Goal: Task Accomplishment & Management: Complete application form

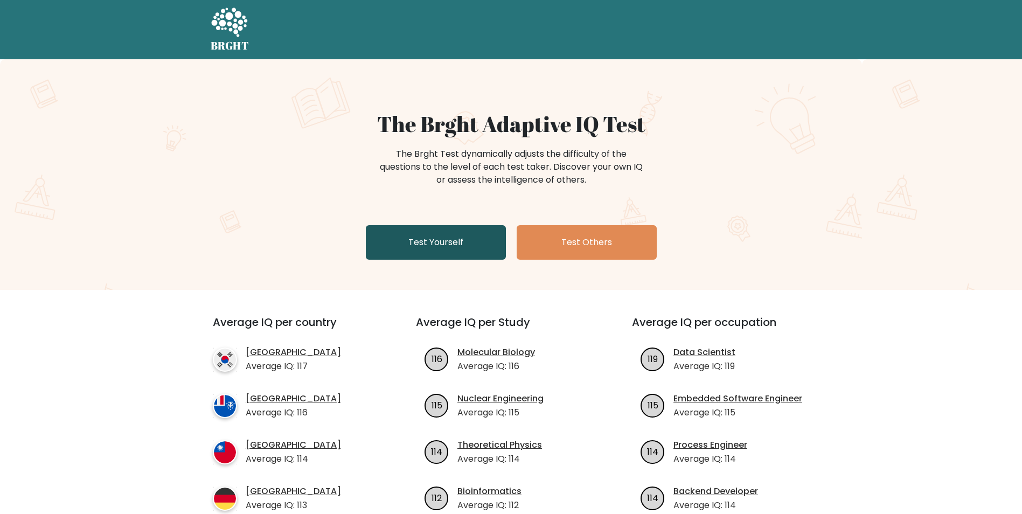
click at [447, 244] on link "Test Yourself" at bounding box center [436, 242] width 140 height 34
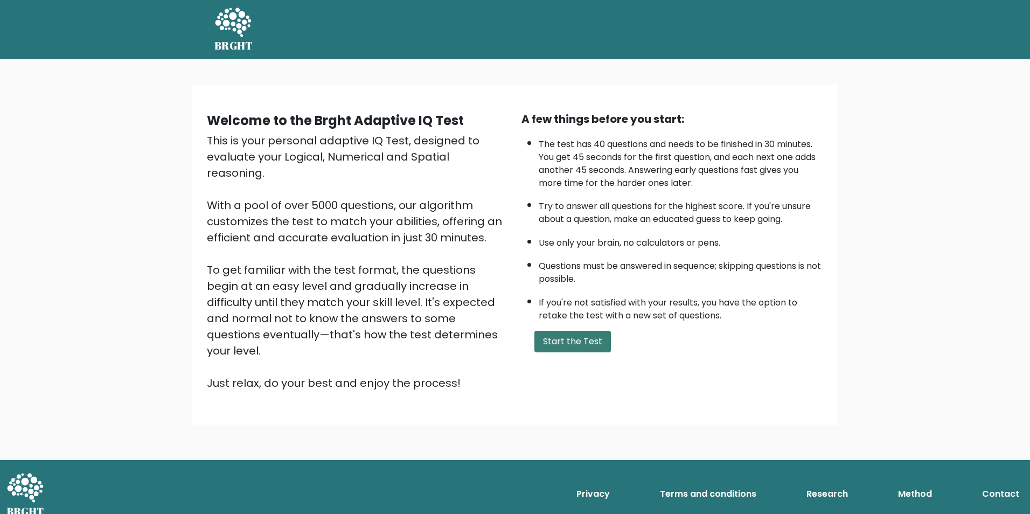
click at [574, 349] on button "Start the Test" at bounding box center [572, 342] width 77 height 22
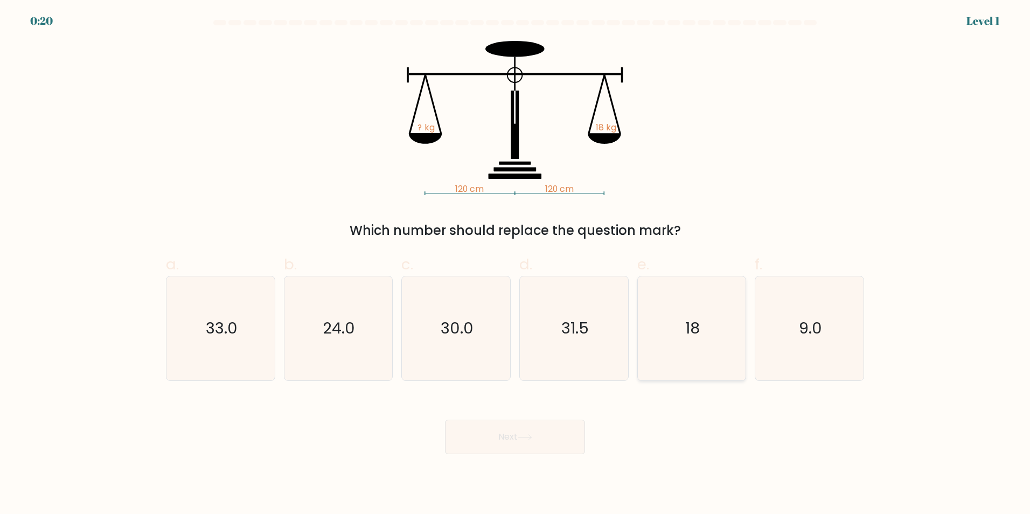
click at [703, 347] on icon "18" at bounding box center [692, 328] width 104 height 104
click at [516, 264] on input "e. 18" at bounding box center [515, 260] width 1 height 7
radio input "true"
click at [554, 434] on button "Next" at bounding box center [515, 437] width 140 height 34
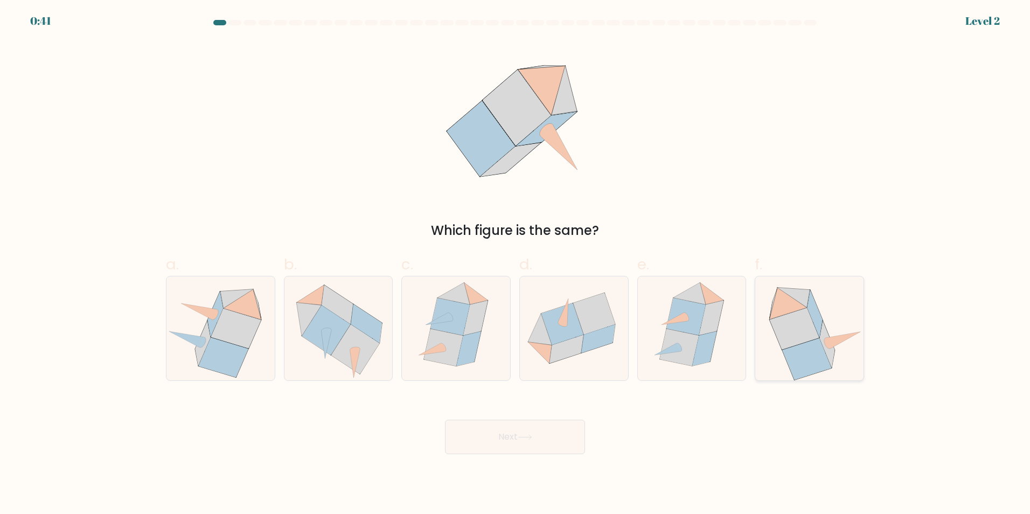
click at [836, 350] on icon at bounding box center [809, 328] width 107 height 104
click at [516, 264] on input "f." at bounding box center [515, 260] width 1 height 7
radio input "true"
click at [530, 438] on icon at bounding box center [525, 437] width 15 height 6
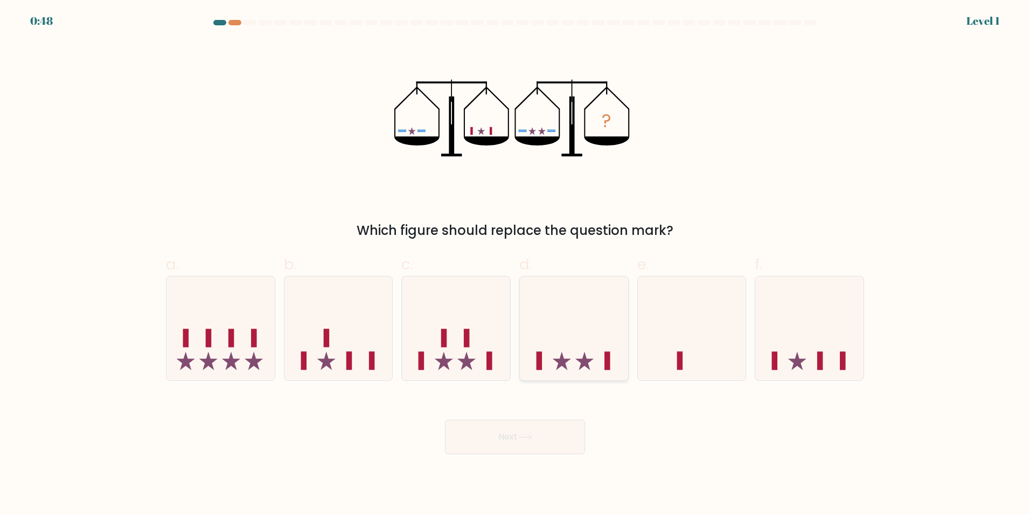
click at [547, 357] on icon at bounding box center [574, 327] width 108 height 89
click at [516, 264] on input "d." at bounding box center [515, 260] width 1 height 7
radio input "true"
click at [516, 436] on button "Next" at bounding box center [515, 437] width 140 height 34
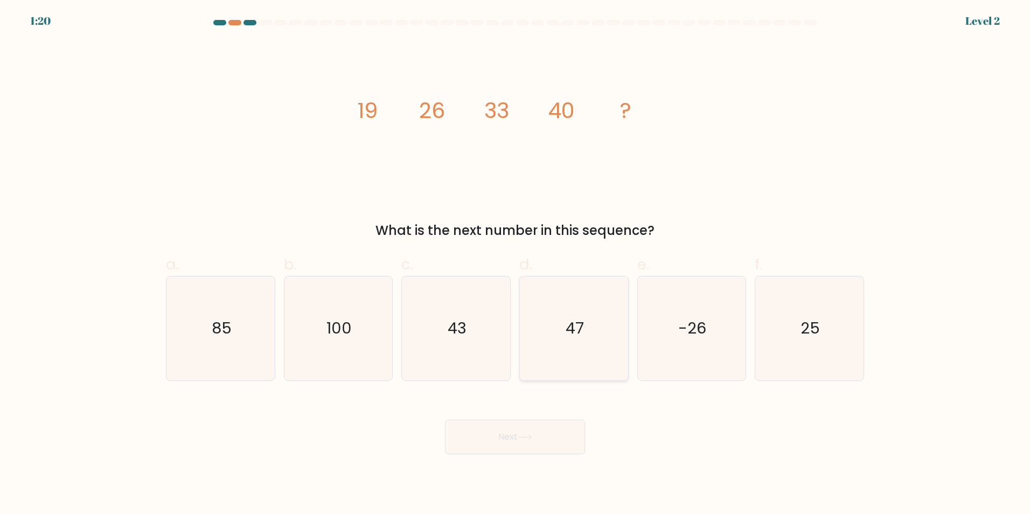
click at [594, 311] on icon "47" at bounding box center [574, 328] width 104 height 104
click at [516, 264] on input "d. 47" at bounding box center [515, 260] width 1 height 7
radio input "true"
click at [511, 442] on button "Next" at bounding box center [515, 437] width 140 height 34
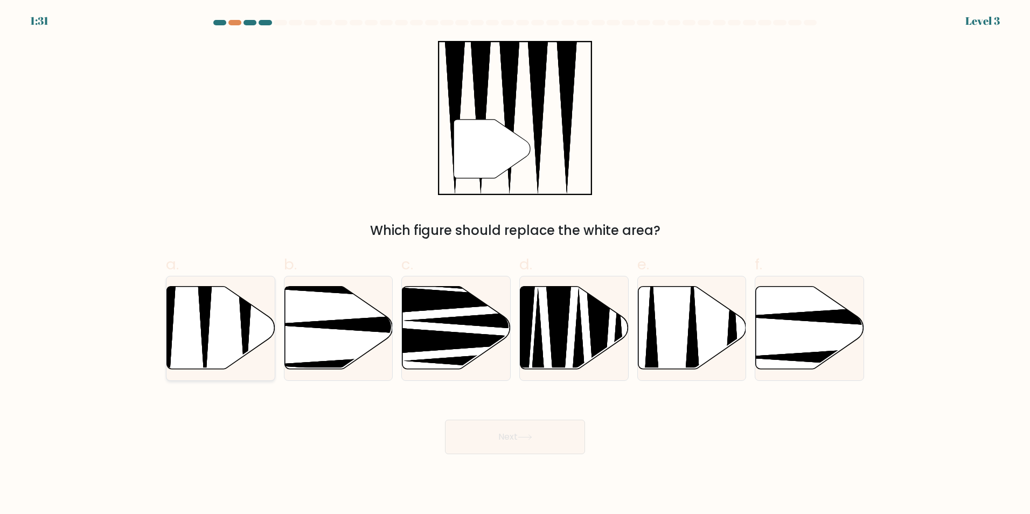
click at [227, 347] on icon at bounding box center [221, 327] width 108 height 83
click at [515, 264] on input "a." at bounding box center [515, 260] width 1 height 7
radio input "true"
click at [545, 438] on button "Next" at bounding box center [515, 437] width 140 height 34
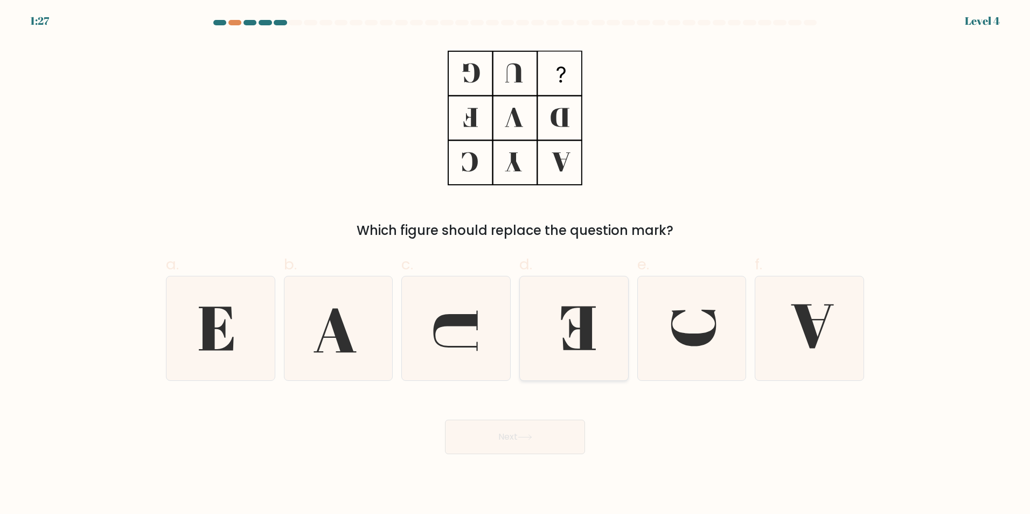
click at [582, 327] on icon at bounding box center [578, 328] width 35 height 44
click at [516, 264] on input "d." at bounding box center [515, 260] width 1 height 7
radio input "true"
click at [546, 442] on button "Next" at bounding box center [515, 437] width 140 height 34
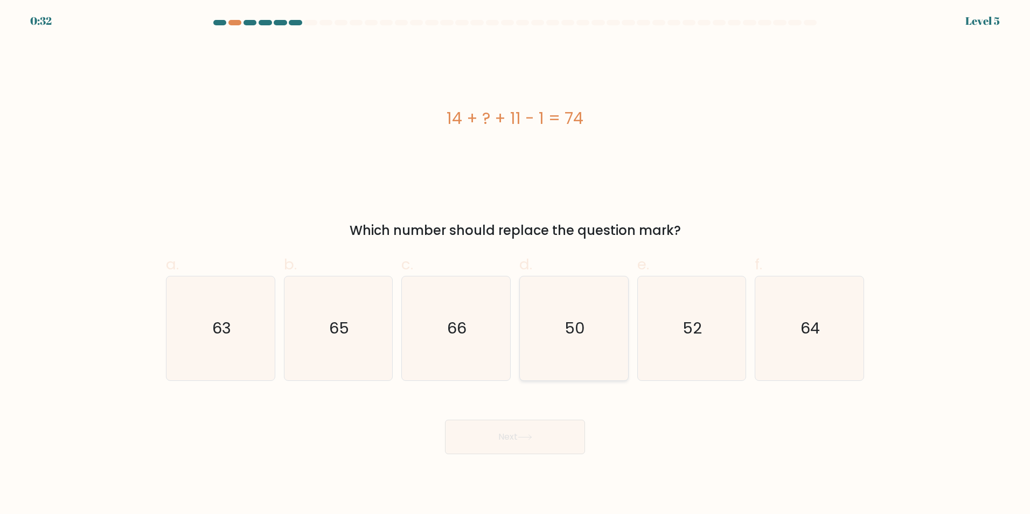
click at [580, 288] on icon "50" at bounding box center [574, 328] width 104 height 104
click at [516, 264] on input "d. 50" at bounding box center [515, 260] width 1 height 7
radio input "true"
click at [523, 439] on icon at bounding box center [525, 437] width 15 height 6
click at [532, 438] on icon at bounding box center [525, 437] width 15 height 6
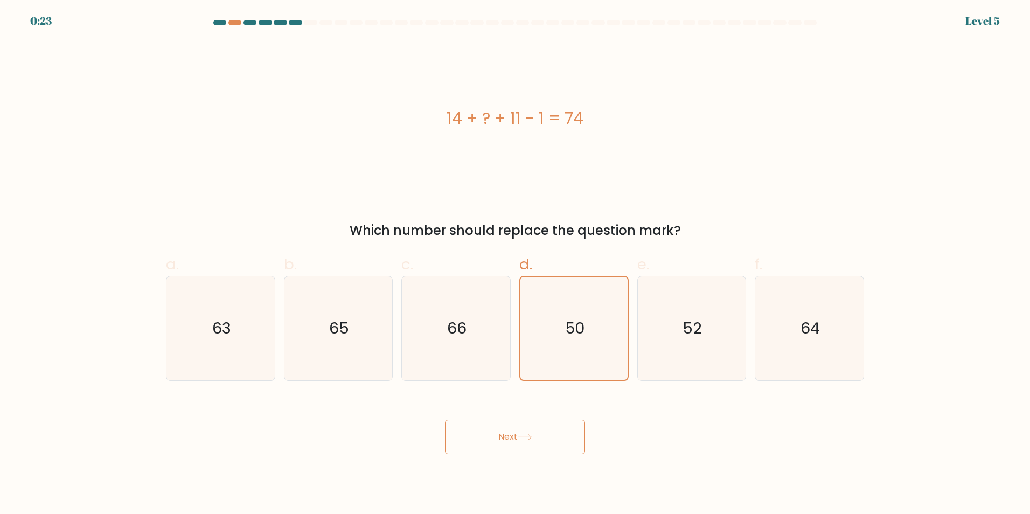
click at [501, 444] on button "Next" at bounding box center [515, 437] width 140 height 34
click at [521, 431] on button "Next" at bounding box center [515, 437] width 140 height 34
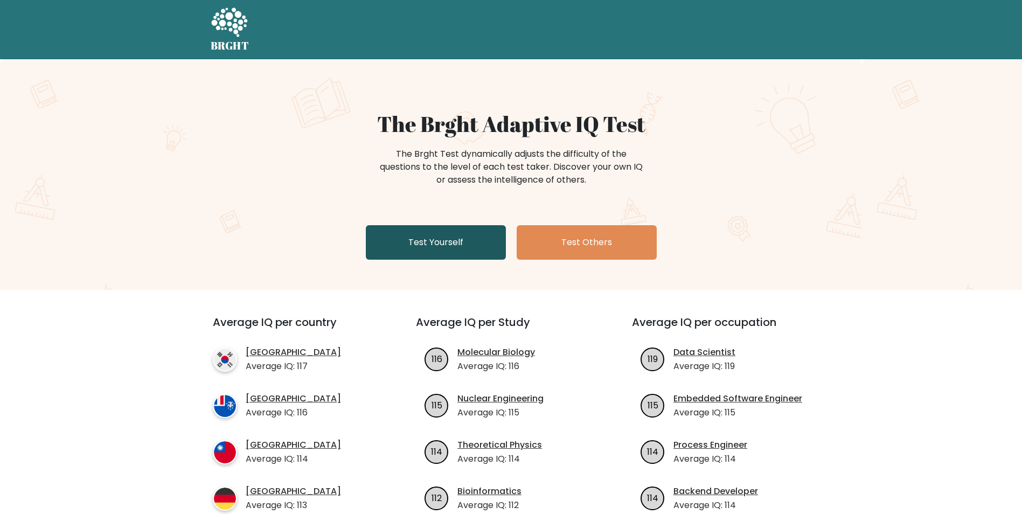
click at [454, 237] on link "Test Yourself" at bounding box center [436, 242] width 140 height 34
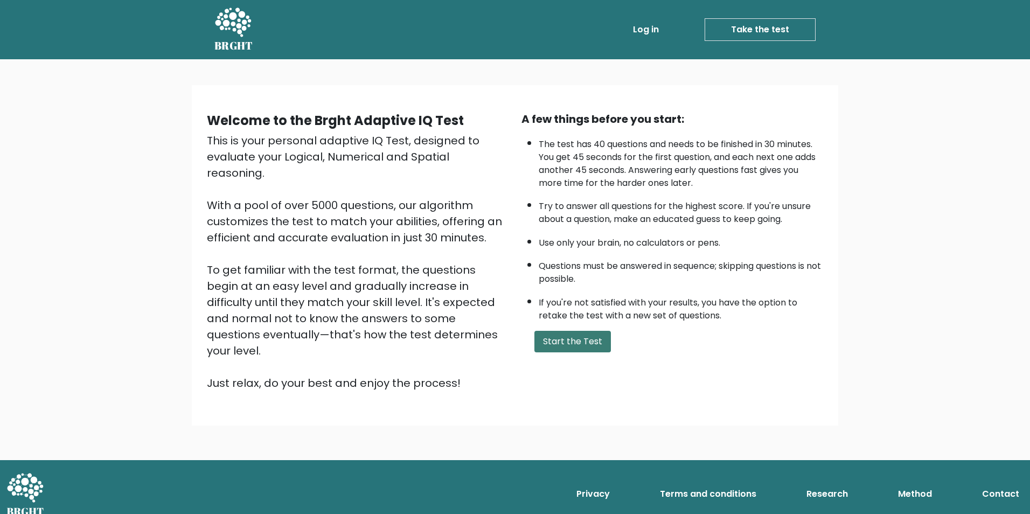
click at [578, 343] on button "Start the Test" at bounding box center [572, 342] width 77 height 22
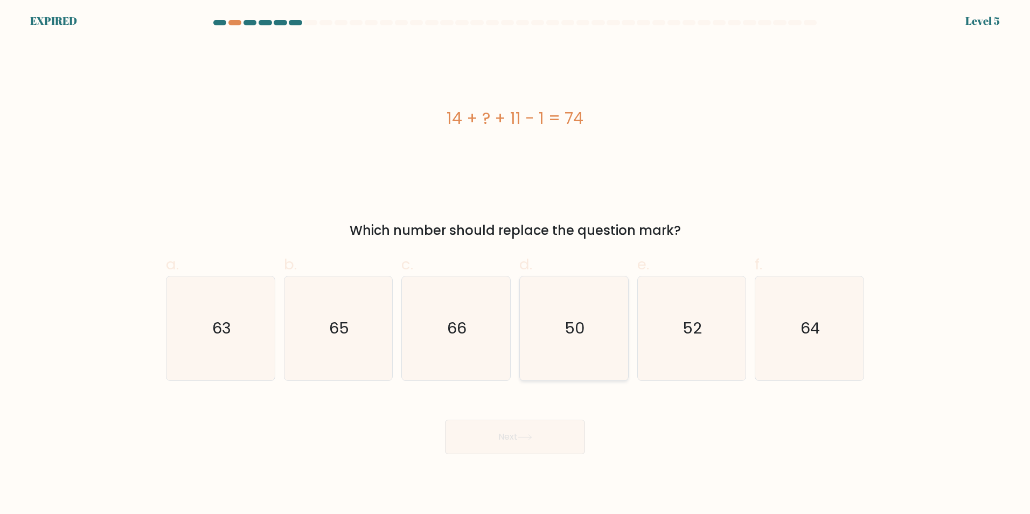
click at [598, 371] on icon "50" at bounding box center [574, 328] width 104 height 104
click at [516, 264] on input "d. 50" at bounding box center [515, 260] width 1 height 7
radio input "true"
click at [476, 349] on icon "10" at bounding box center [456, 328] width 104 height 104
click at [515, 264] on input "c. 10" at bounding box center [515, 260] width 1 height 7
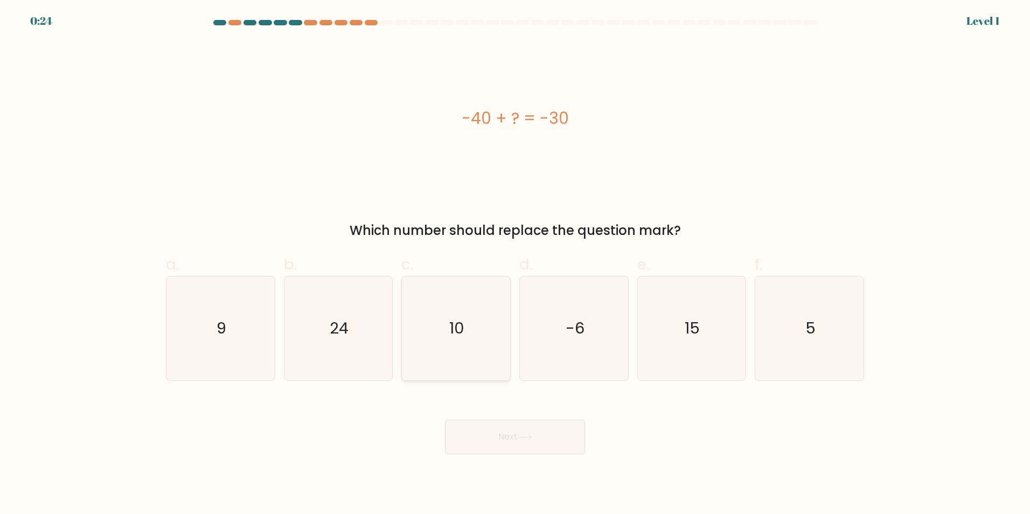
radio input "true"
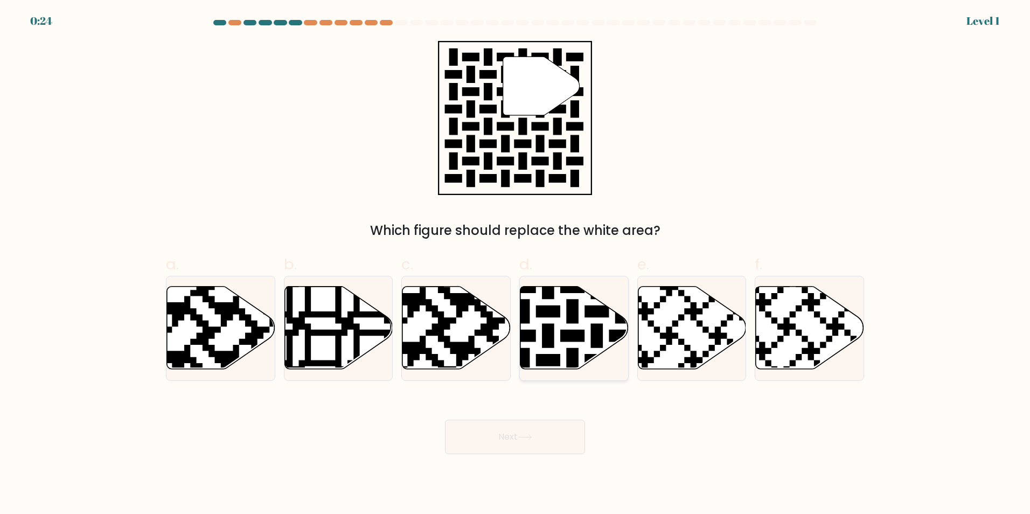
click at [557, 344] on icon at bounding box center [574, 328] width 108 height 85
click at [516, 264] on input "d." at bounding box center [515, 260] width 1 height 7
radio input "true"
click at [510, 437] on button "Next" at bounding box center [515, 437] width 140 height 34
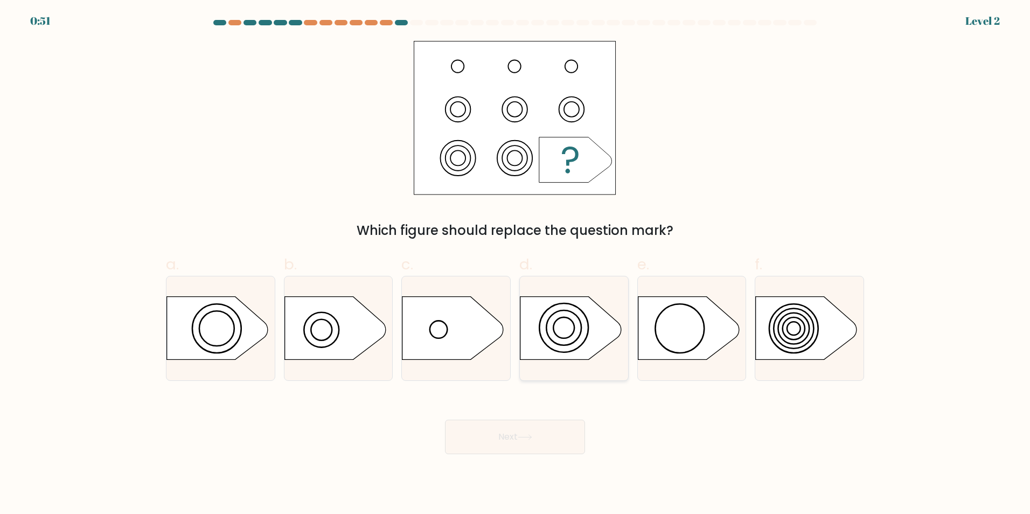
click at [563, 322] on icon at bounding box center [570, 327] width 101 height 63
click at [516, 264] on input "d." at bounding box center [515, 260] width 1 height 7
radio input "true"
click at [528, 425] on button "Next" at bounding box center [515, 437] width 140 height 34
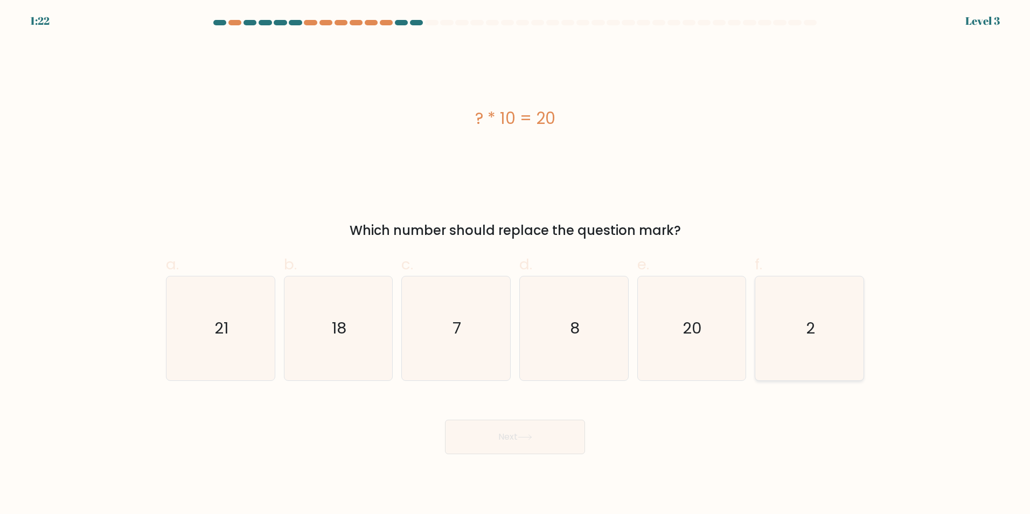
click at [808, 342] on icon "2" at bounding box center [810, 328] width 104 height 104
click at [516, 264] on input "f. 2" at bounding box center [515, 260] width 1 height 7
radio input "true"
click at [488, 436] on button "Next" at bounding box center [515, 437] width 140 height 34
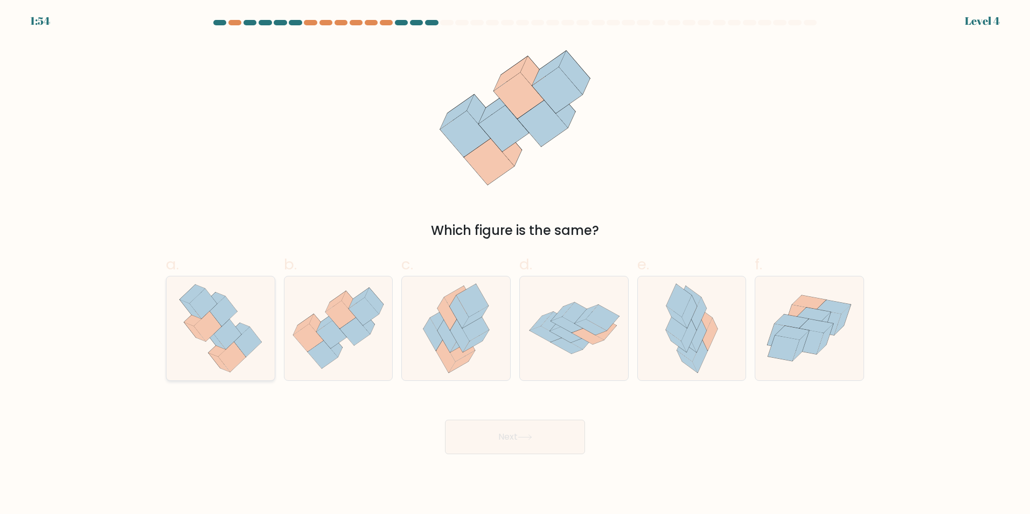
click at [218, 347] on icon at bounding box center [221, 347] width 25 height 19
click at [515, 264] on input "a." at bounding box center [515, 260] width 1 height 7
radio input "true"
click at [482, 329] on icon at bounding box center [473, 324] width 32 height 33
click at [515, 264] on input "c." at bounding box center [515, 260] width 1 height 7
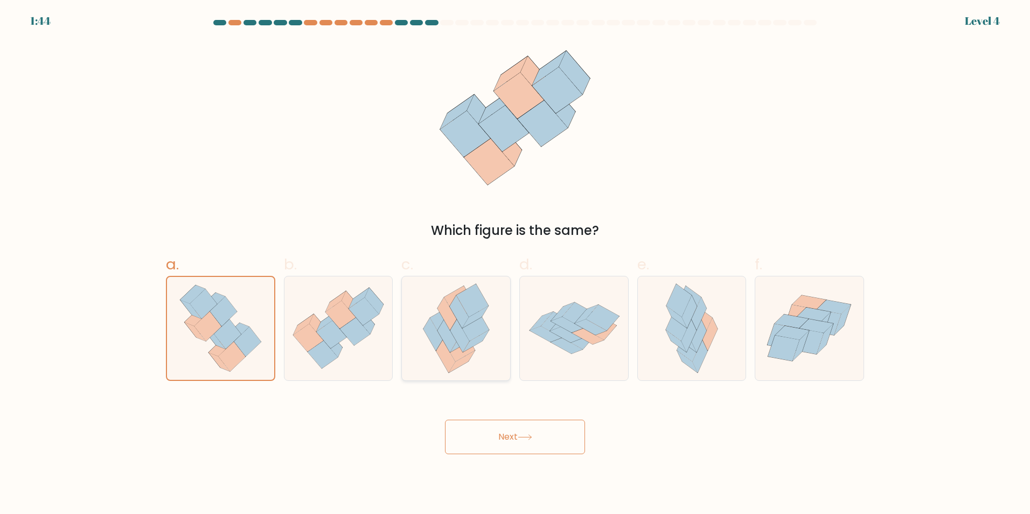
radio input "true"
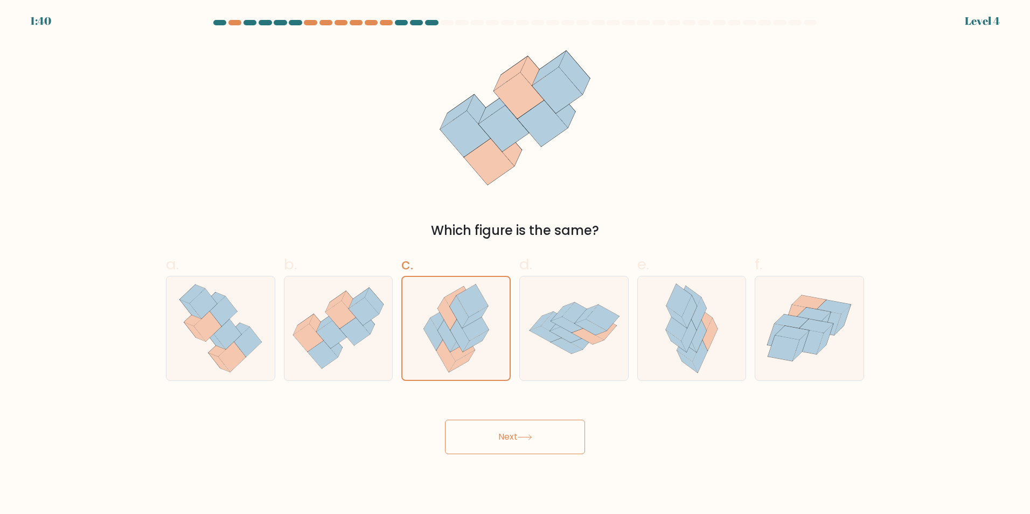
click at [522, 435] on icon at bounding box center [525, 437] width 15 height 6
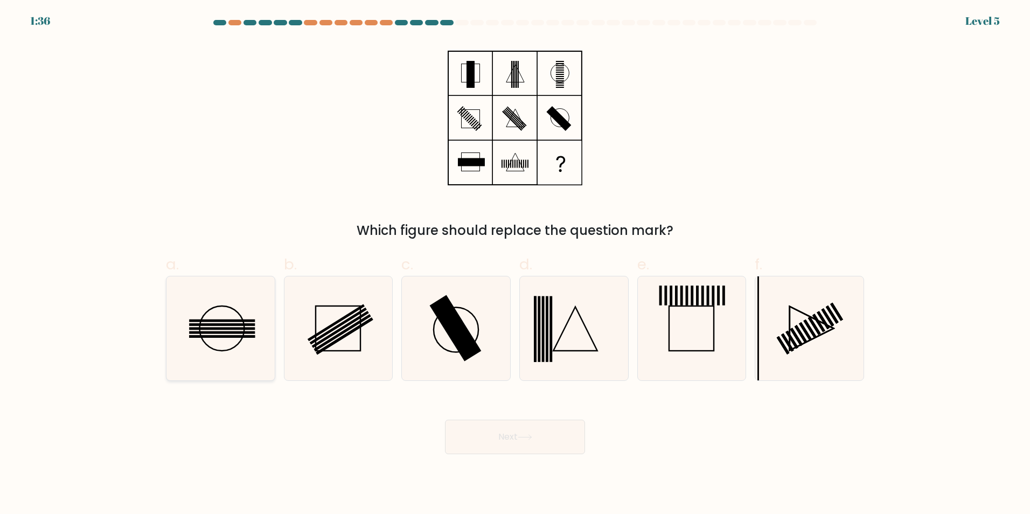
click at [219, 327] on icon at bounding box center [221, 328] width 104 height 104
click at [515, 264] on input "a." at bounding box center [515, 260] width 1 height 7
radio input "true"
click at [522, 444] on button "Next" at bounding box center [515, 437] width 140 height 34
click at [489, 438] on button "Next" at bounding box center [515, 437] width 140 height 34
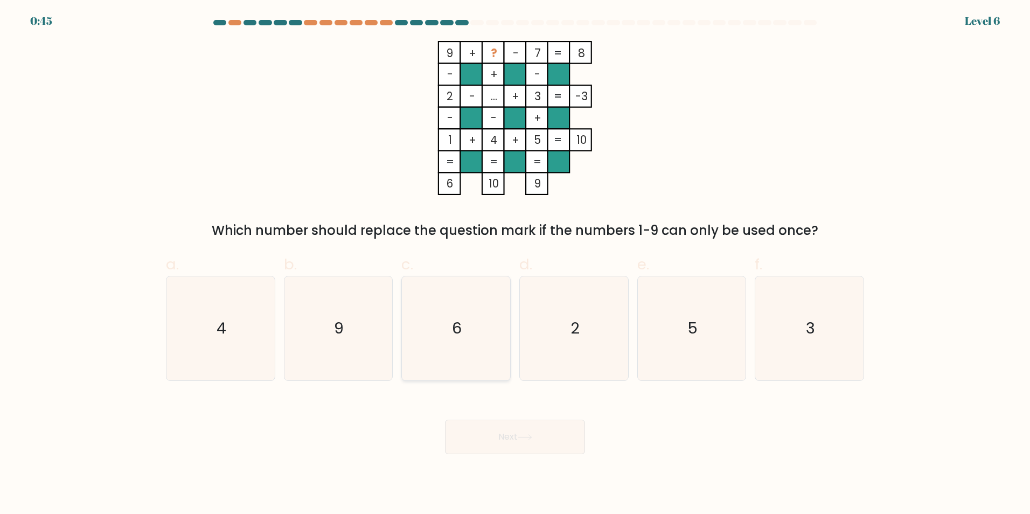
click at [470, 306] on icon "6" at bounding box center [456, 328] width 104 height 104
click at [515, 264] on input "c. 6" at bounding box center [515, 260] width 1 height 7
radio input "true"
click at [504, 434] on button "Next" at bounding box center [515, 437] width 140 height 34
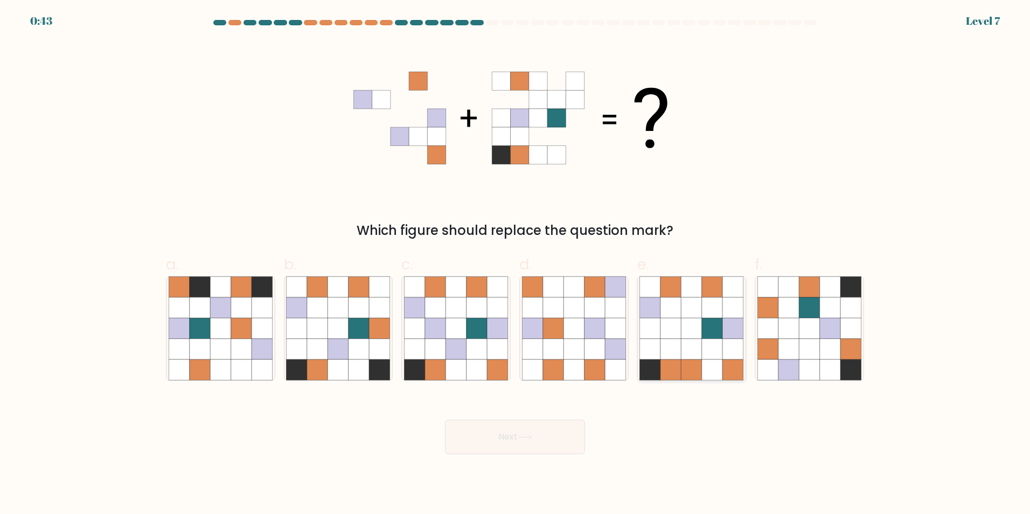
click at [720, 363] on icon at bounding box center [712, 369] width 20 height 20
click at [516, 264] on input "e." at bounding box center [515, 260] width 1 height 7
radio input "true"
click at [524, 445] on button "Next" at bounding box center [515, 437] width 140 height 34
click at [506, 436] on button "Next" at bounding box center [515, 437] width 140 height 34
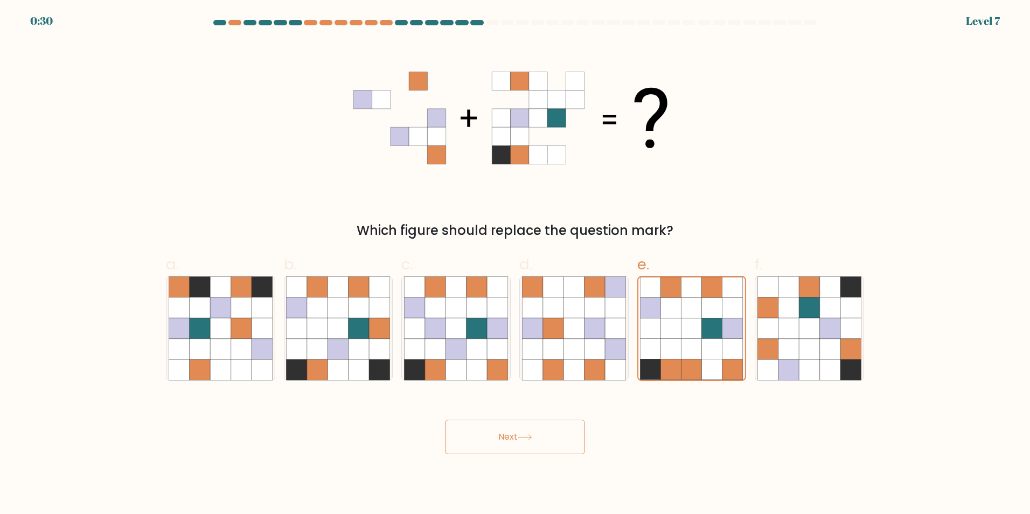
click at [505, 433] on button "Next" at bounding box center [515, 437] width 140 height 34
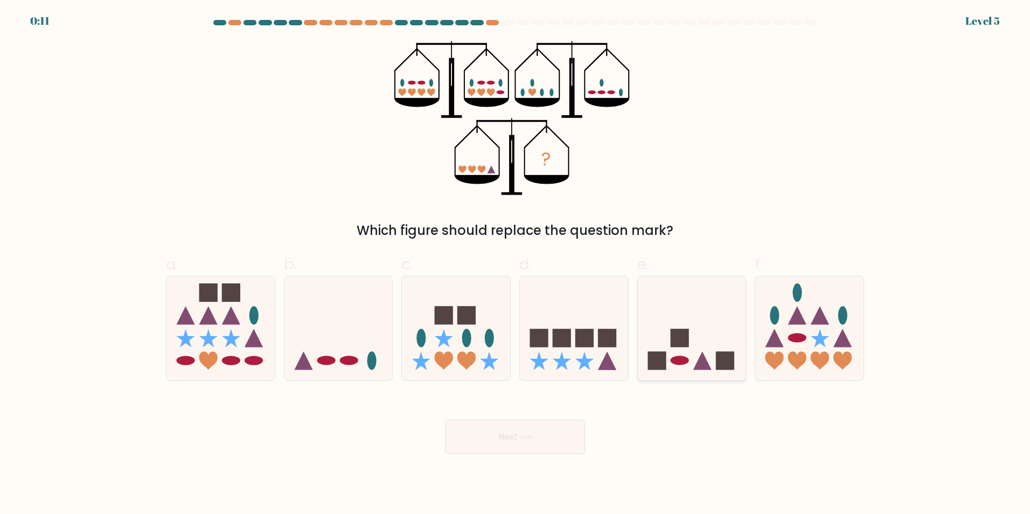
click at [711, 369] on icon at bounding box center [692, 327] width 108 height 89
click at [516, 264] on input "e." at bounding box center [515, 260] width 1 height 7
radio input "true"
click at [517, 431] on button "Next" at bounding box center [515, 437] width 140 height 34
click at [499, 438] on button "Next" at bounding box center [515, 437] width 140 height 34
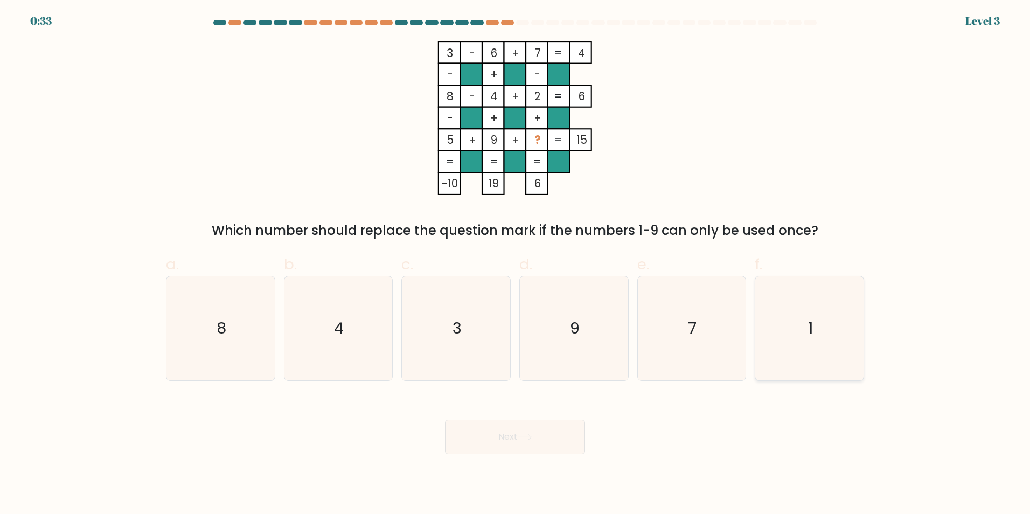
click at [791, 328] on icon "1" at bounding box center [810, 328] width 104 height 104
click at [516, 264] on input "f. 1" at bounding box center [515, 260] width 1 height 7
radio input "true"
click at [540, 441] on button "Next" at bounding box center [515, 437] width 140 height 34
click at [513, 433] on button "Next" at bounding box center [515, 437] width 140 height 34
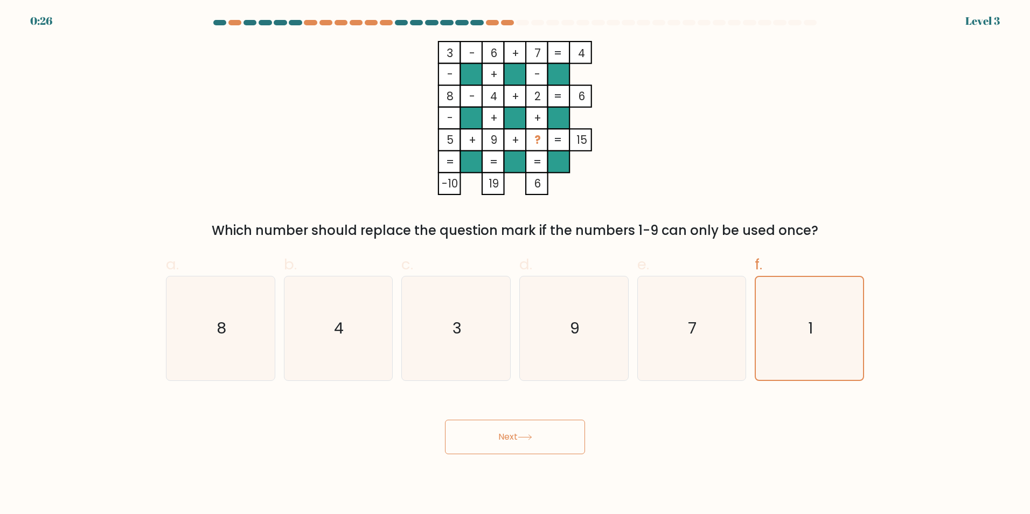
click at [498, 436] on button "Next" at bounding box center [515, 437] width 140 height 34
click at [505, 429] on button "Next" at bounding box center [515, 437] width 140 height 34
click at [516, 442] on button "Next" at bounding box center [515, 437] width 140 height 34
click at [509, 434] on button "Next" at bounding box center [515, 437] width 140 height 34
click at [812, 303] on icon "1" at bounding box center [809, 328] width 103 height 103
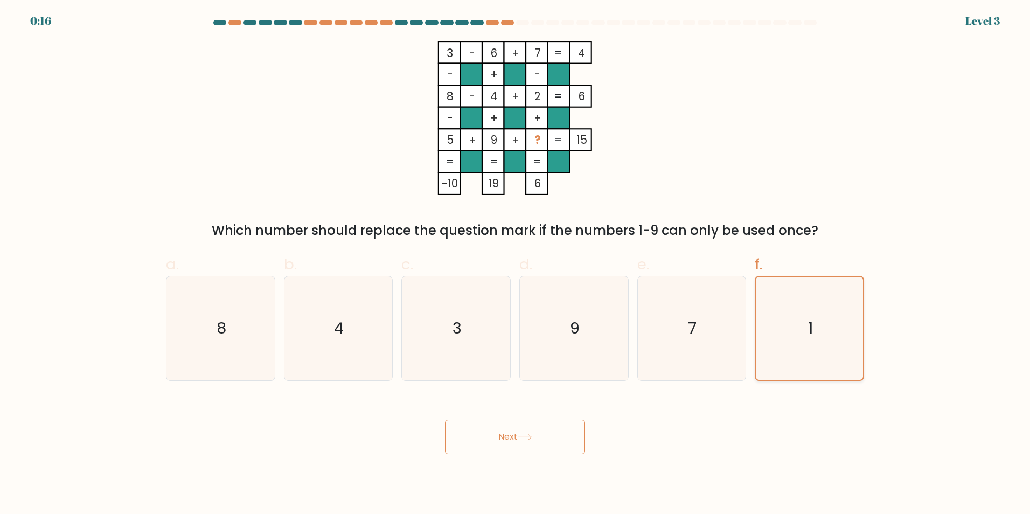
click at [516, 264] on input "f. 1" at bounding box center [515, 260] width 1 height 7
click at [691, 318] on text "7" at bounding box center [693, 328] width 9 height 22
click at [516, 264] on input "e. 7" at bounding box center [515, 260] width 1 height 7
radio input "true"
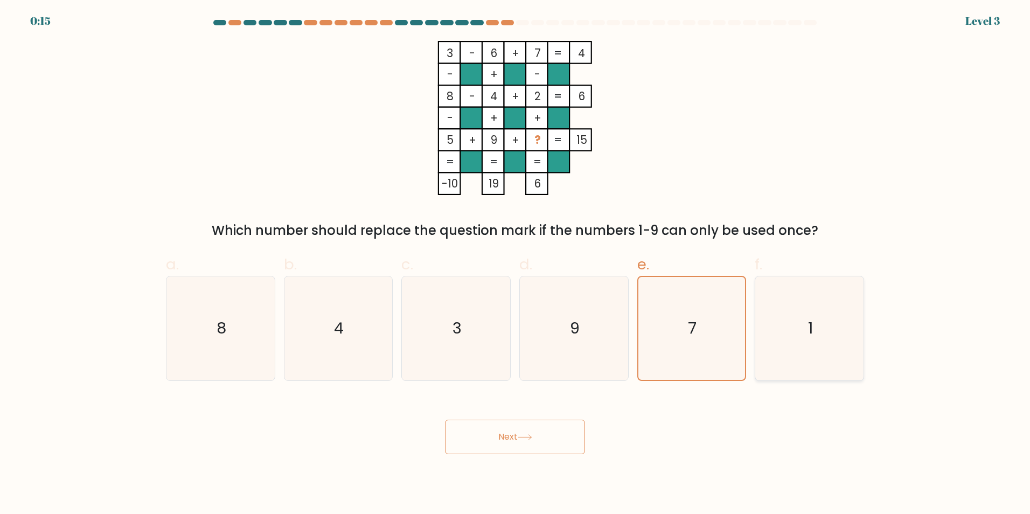
click at [809, 322] on text "1" at bounding box center [810, 328] width 5 height 22
click at [516, 264] on input "f. 1" at bounding box center [515, 260] width 1 height 7
radio input "true"
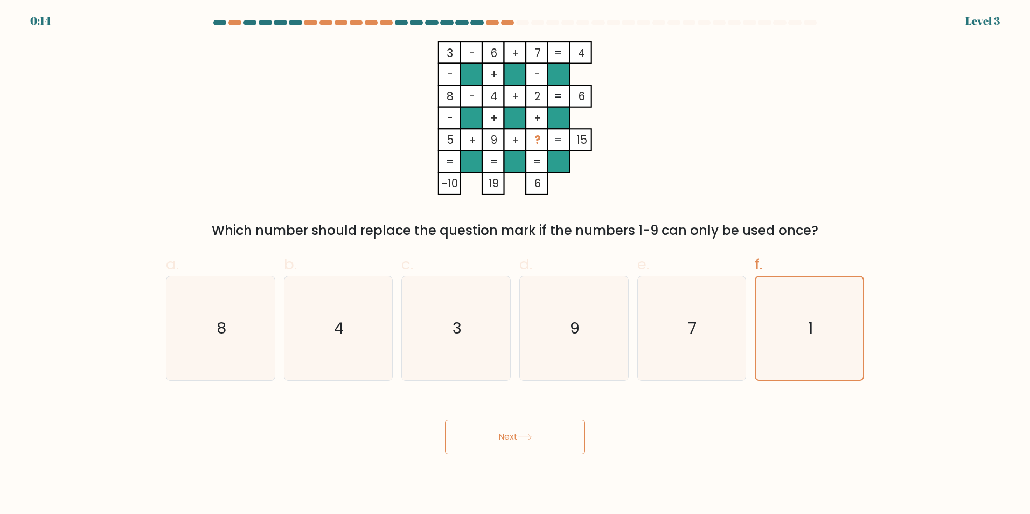
click at [506, 437] on button "Next" at bounding box center [515, 437] width 140 height 34
click at [505, 435] on button "Next" at bounding box center [515, 437] width 140 height 34
click at [505, 433] on button "Next" at bounding box center [515, 437] width 140 height 34
click at [507, 432] on button "Next" at bounding box center [515, 437] width 140 height 34
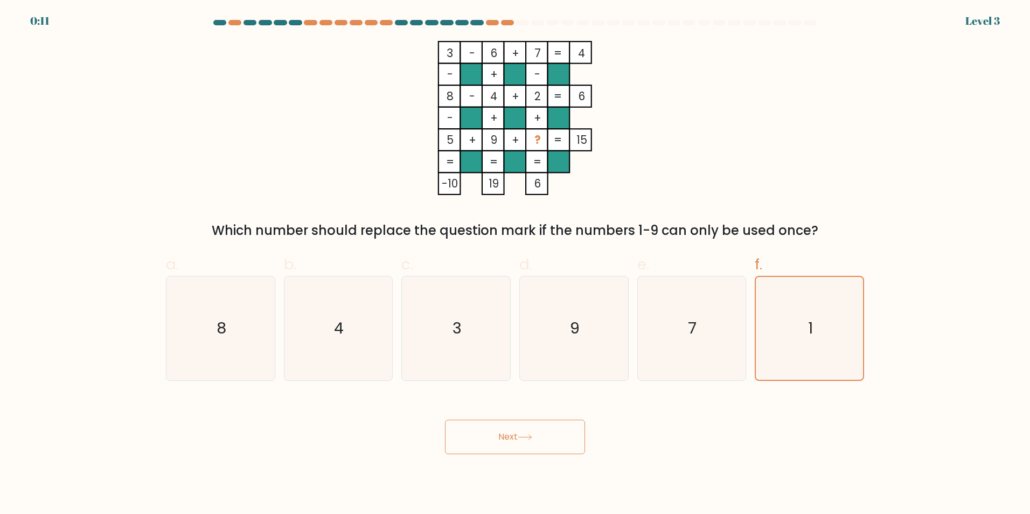
click at [445, 420] on button "Next" at bounding box center [515, 437] width 140 height 34
click at [533, 443] on button "Next" at bounding box center [515, 437] width 140 height 34
click at [511, 433] on button "Next" at bounding box center [515, 437] width 140 height 34
click at [513, 443] on button "Next" at bounding box center [515, 437] width 140 height 34
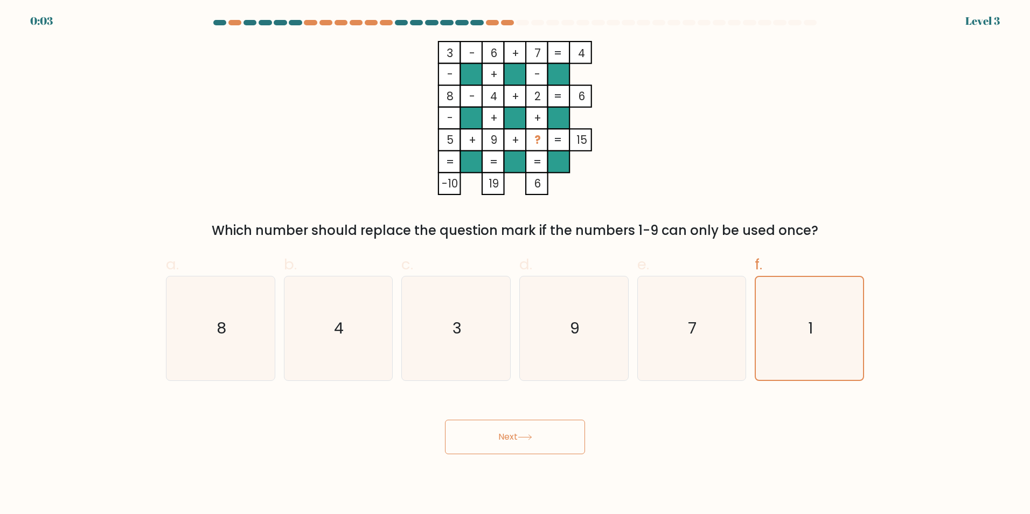
click at [513, 442] on button "Next" at bounding box center [515, 437] width 140 height 34
drag, startPoint x: 513, startPoint y: 442, endPoint x: 517, endPoint y: 446, distance: 6.1
click at [517, 446] on button "Next" at bounding box center [515, 437] width 140 height 34
click at [514, 441] on button "Next" at bounding box center [515, 437] width 140 height 34
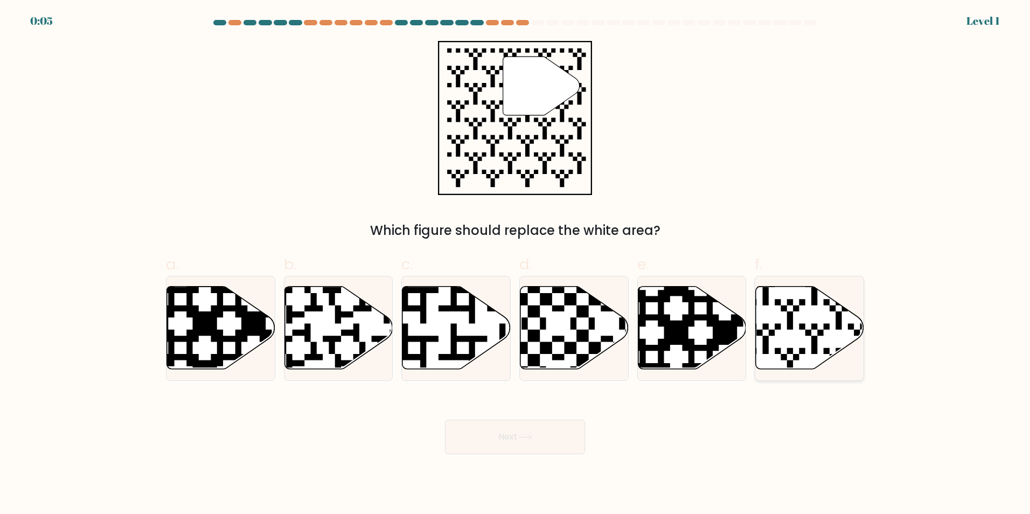
click at [807, 355] on icon at bounding box center [810, 327] width 108 height 83
click at [516, 264] on input "f." at bounding box center [515, 260] width 1 height 7
radio input "true"
click at [532, 440] on icon at bounding box center [525, 437] width 15 height 6
click at [494, 440] on button "Next" at bounding box center [515, 437] width 140 height 34
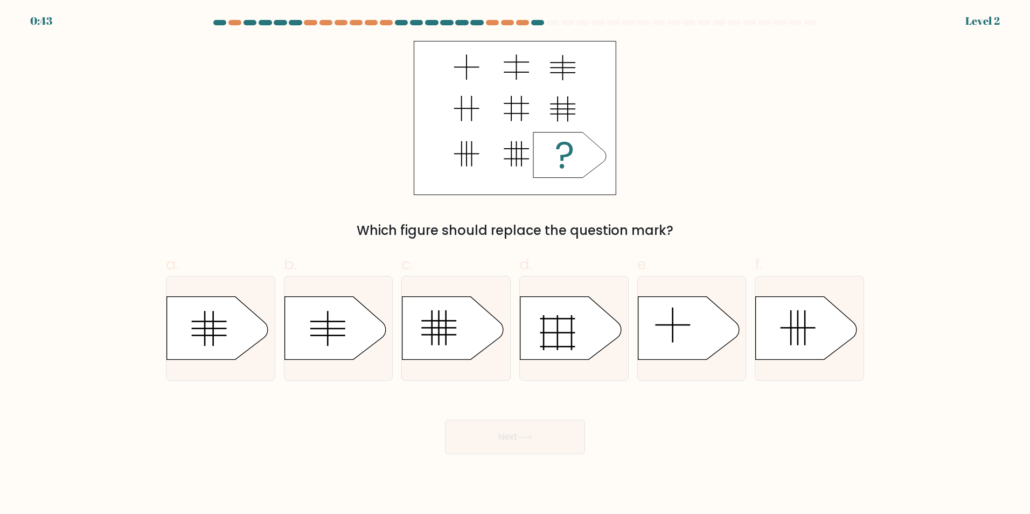
click at [506, 431] on button "Next" at bounding box center [515, 437] width 140 height 34
click at [452, 332] on icon at bounding box center [452, 327] width 101 height 63
click at [515, 264] on input "c." at bounding box center [515, 260] width 1 height 7
radio input "true"
click at [447, 346] on icon at bounding box center [453, 328] width 100 height 63
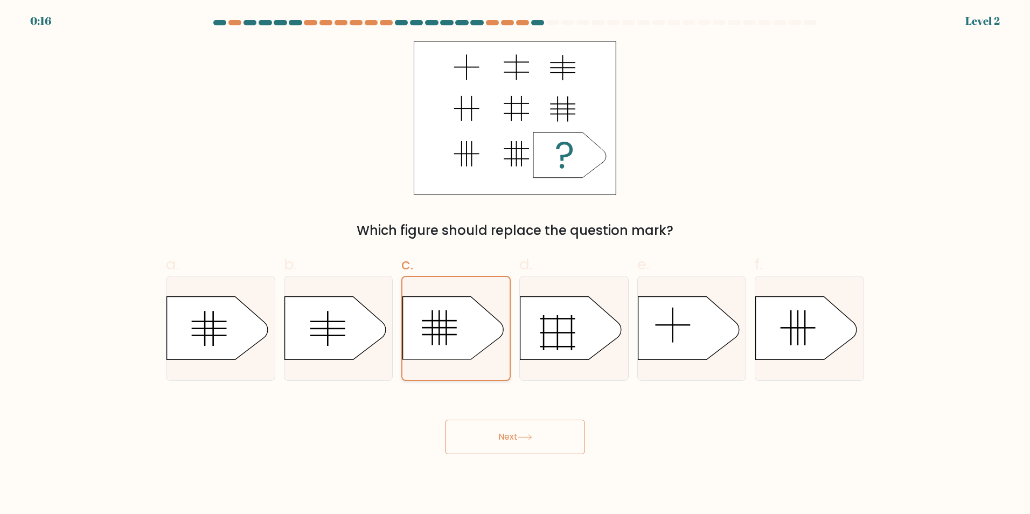
click at [515, 264] on input "c." at bounding box center [515, 260] width 1 height 7
click at [447, 346] on icon at bounding box center [453, 328] width 100 height 63
click at [515, 264] on input "c." at bounding box center [515, 260] width 1 height 7
click at [495, 443] on button "Next" at bounding box center [515, 437] width 140 height 34
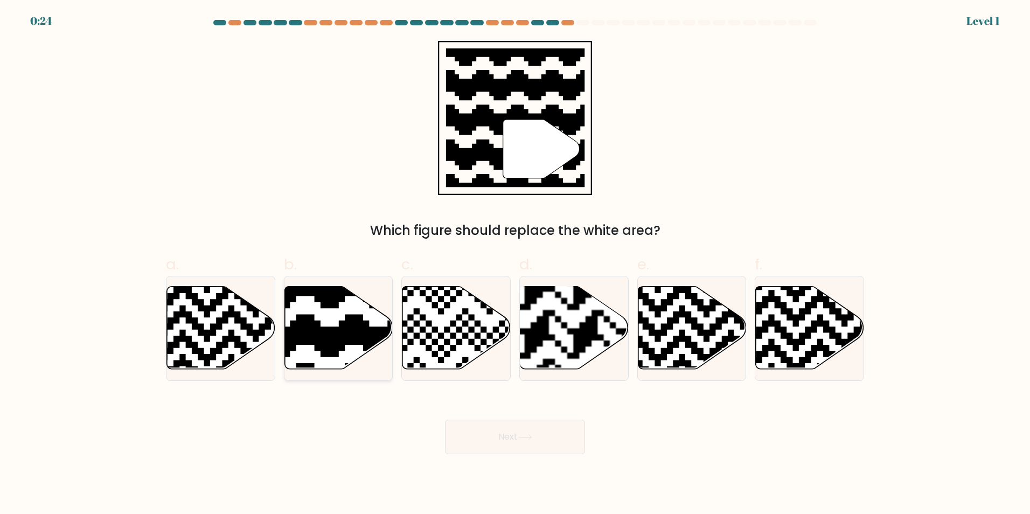
click at [351, 336] on icon at bounding box center [302, 283] width 196 height 196
click at [515, 264] on input "b." at bounding box center [515, 260] width 1 height 7
radio input "true"
click at [495, 428] on button "Next" at bounding box center [515, 437] width 140 height 34
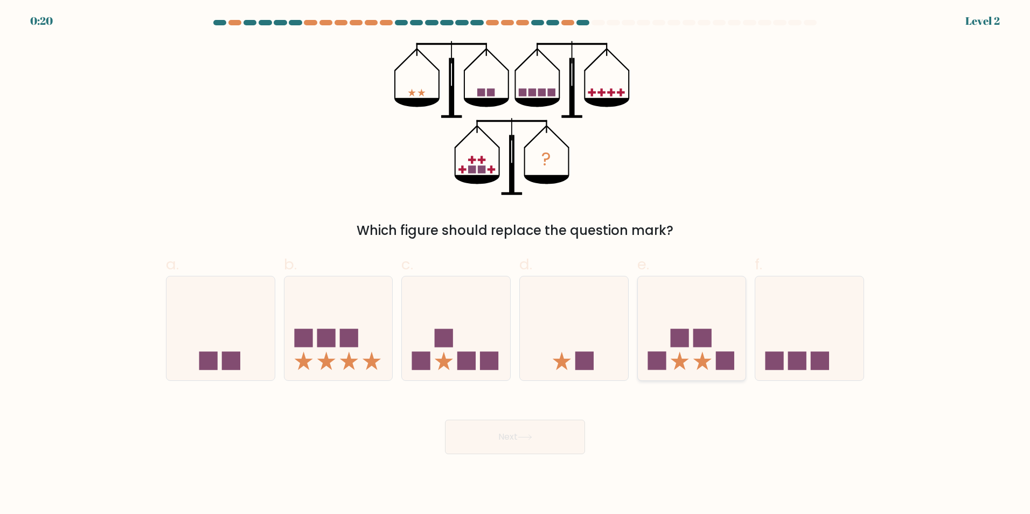
click at [690, 366] on icon at bounding box center [692, 327] width 108 height 89
click at [516, 264] on input "e." at bounding box center [515, 260] width 1 height 7
radio input "true"
click at [506, 436] on button "Next" at bounding box center [515, 437] width 140 height 34
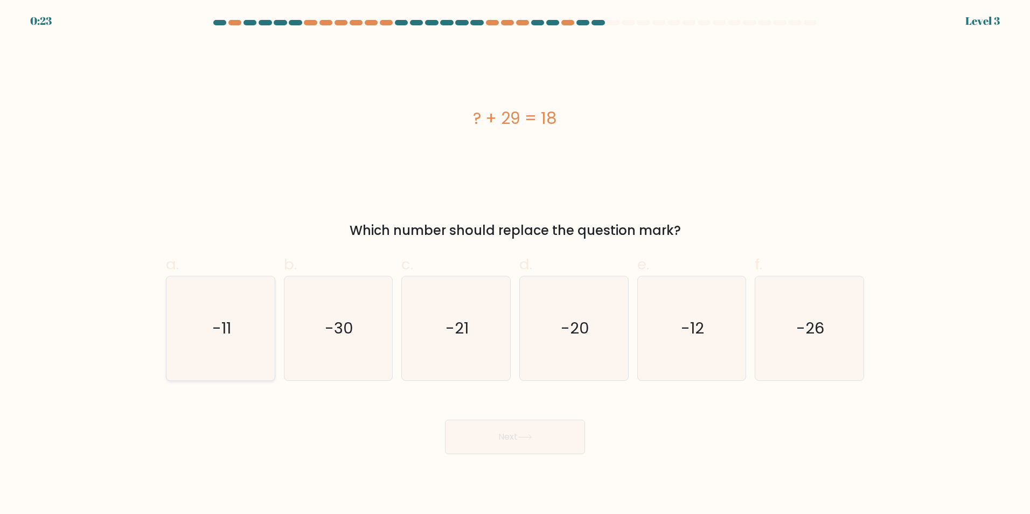
click at [206, 353] on icon "-11" at bounding box center [221, 328] width 104 height 104
click at [515, 264] on input "a. -11" at bounding box center [515, 260] width 1 height 7
radio input "true"
click at [542, 453] on button "Next" at bounding box center [515, 437] width 140 height 34
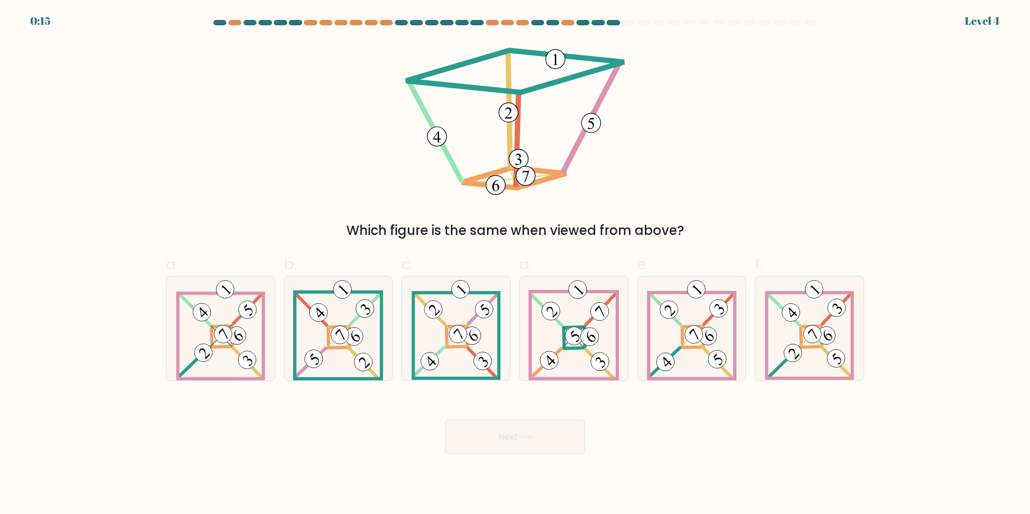
click at [529, 431] on button "Next" at bounding box center [515, 437] width 140 height 34
click at [480, 324] on icon at bounding box center [456, 328] width 89 height 104
click at [515, 264] on input "c." at bounding box center [515, 260] width 1 height 7
radio input "true"
click at [526, 429] on button "Next" at bounding box center [515, 437] width 140 height 34
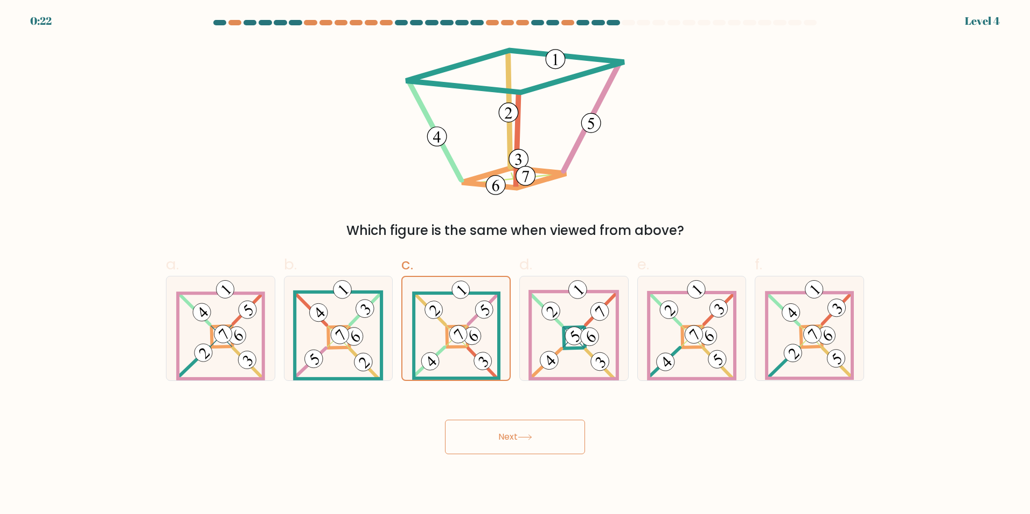
click at [500, 436] on button "Next" at bounding box center [515, 437] width 140 height 34
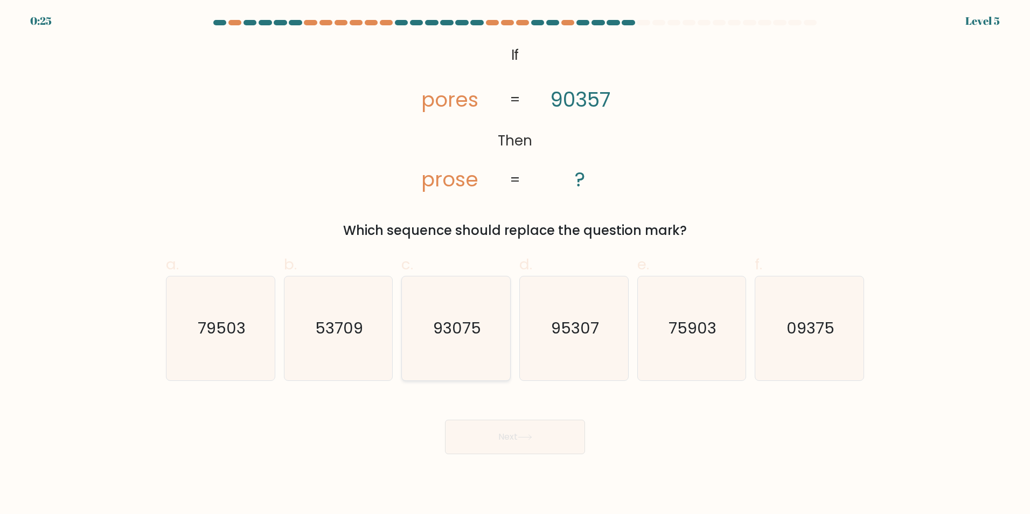
click at [473, 330] on text "93075" at bounding box center [457, 328] width 48 height 22
click at [515, 264] on input "c. 93075" at bounding box center [515, 260] width 1 height 7
radio input "true"
click at [518, 440] on button "Next" at bounding box center [515, 437] width 140 height 34
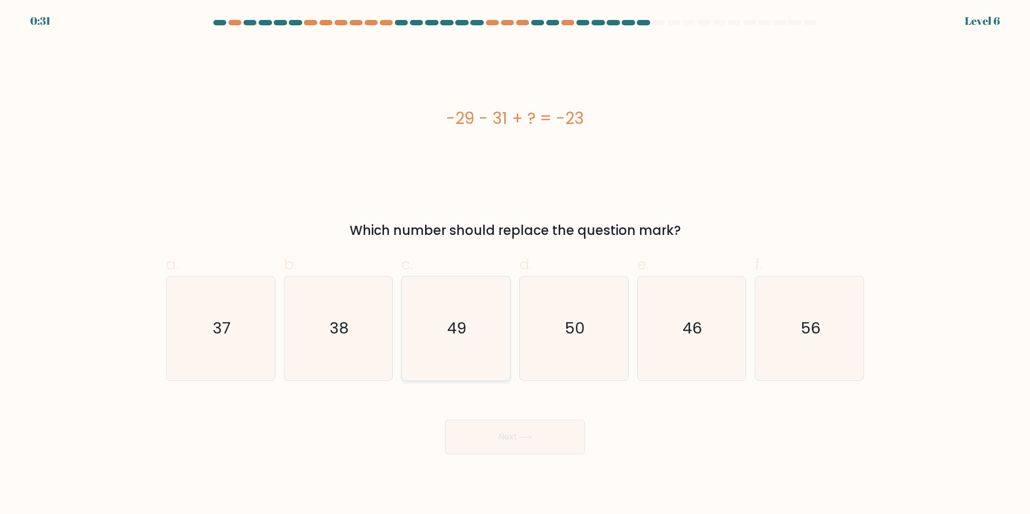
click at [455, 372] on icon "49" at bounding box center [456, 328] width 104 height 104
click at [515, 264] on input "c. 49" at bounding box center [515, 260] width 1 height 7
radio input "true"
click at [499, 434] on button "Next" at bounding box center [515, 437] width 140 height 34
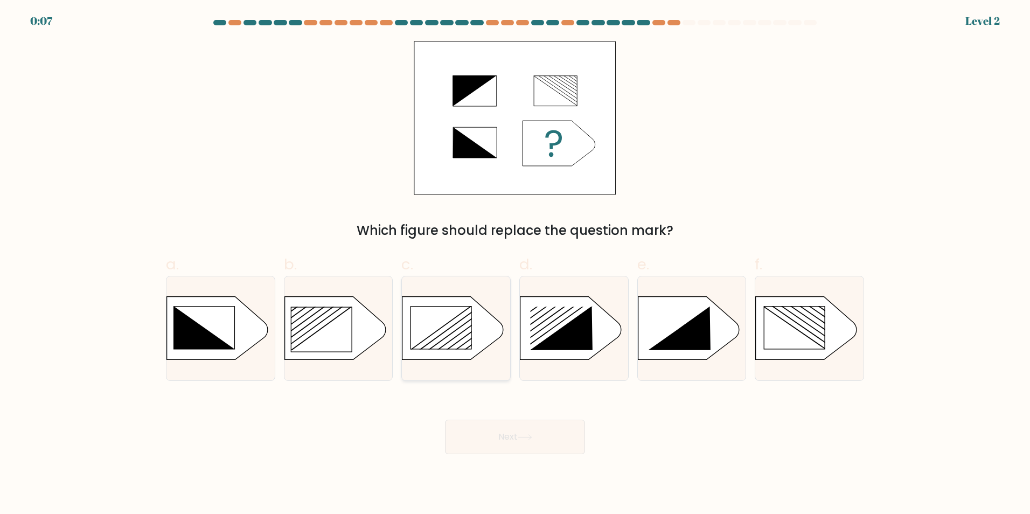
click at [465, 338] on rect at bounding box center [441, 328] width 61 height 43
click at [515, 264] on input "c." at bounding box center [515, 260] width 1 height 7
radio input "true"
click at [526, 436] on icon at bounding box center [525, 437] width 15 height 6
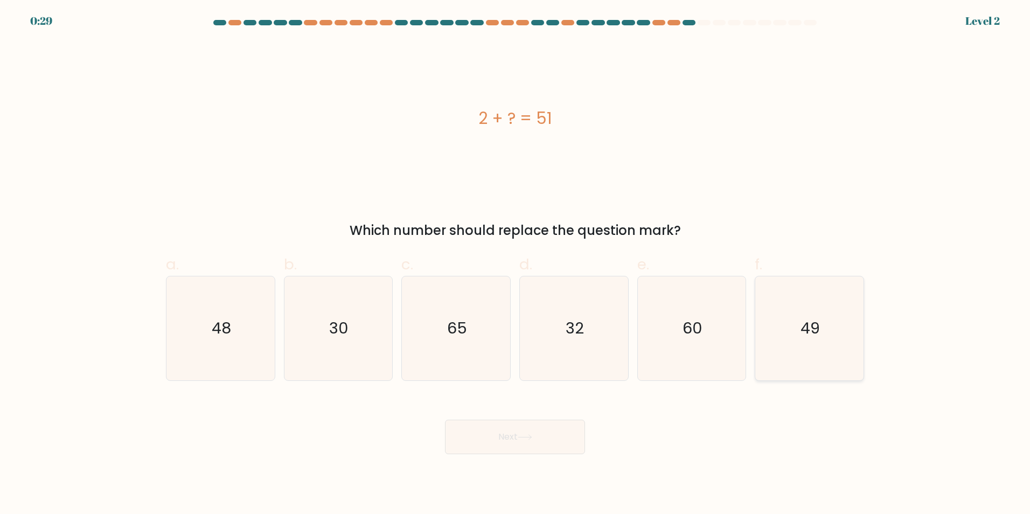
click at [807, 317] on icon "49" at bounding box center [810, 328] width 104 height 104
click at [516, 264] on input "f. 49" at bounding box center [515, 260] width 1 height 7
radio input "true"
click at [505, 439] on button "Next" at bounding box center [515, 437] width 140 height 34
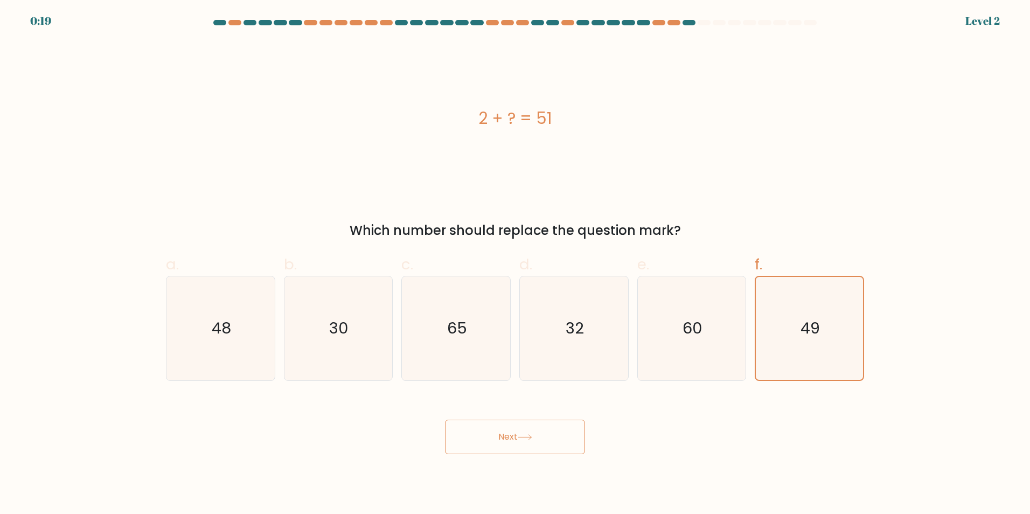
click at [495, 432] on button "Next" at bounding box center [515, 437] width 140 height 34
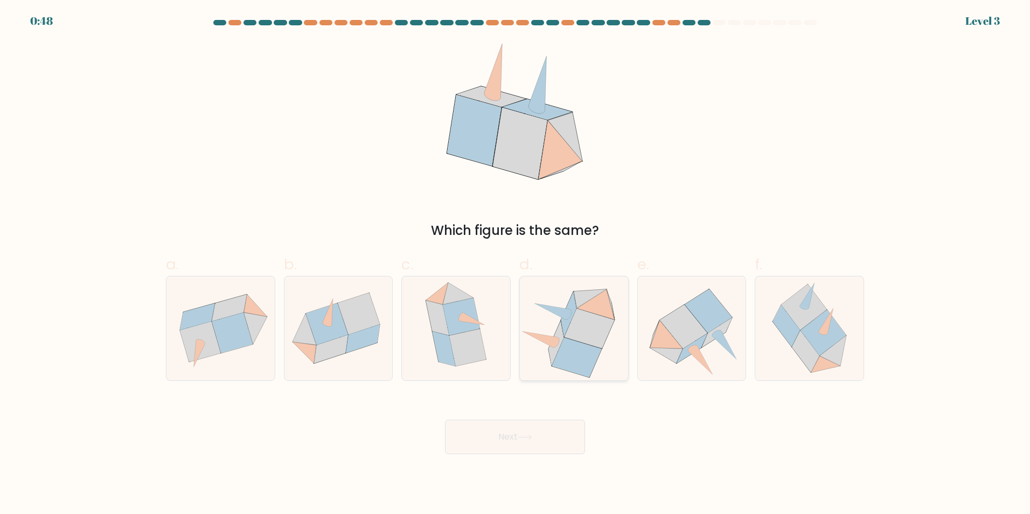
click at [581, 360] on icon at bounding box center [577, 358] width 50 height 40
click at [516, 264] on input "d." at bounding box center [515, 260] width 1 height 7
radio input "true"
click at [523, 441] on button "Next" at bounding box center [515, 437] width 140 height 34
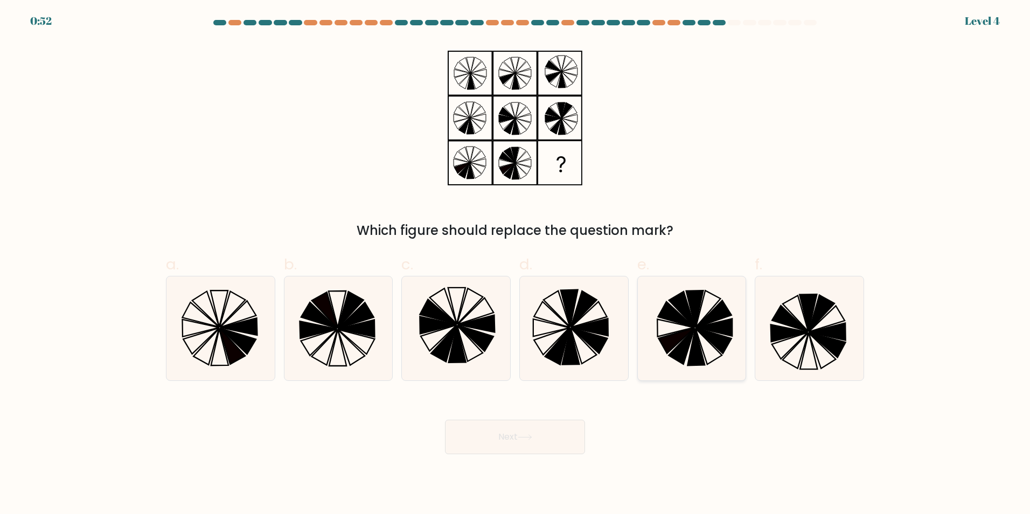
click at [706, 354] on icon at bounding box center [692, 328] width 104 height 104
click at [516, 264] on input "e." at bounding box center [515, 260] width 1 height 7
radio input "true"
click at [502, 446] on button "Next" at bounding box center [515, 437] width 140 height 34
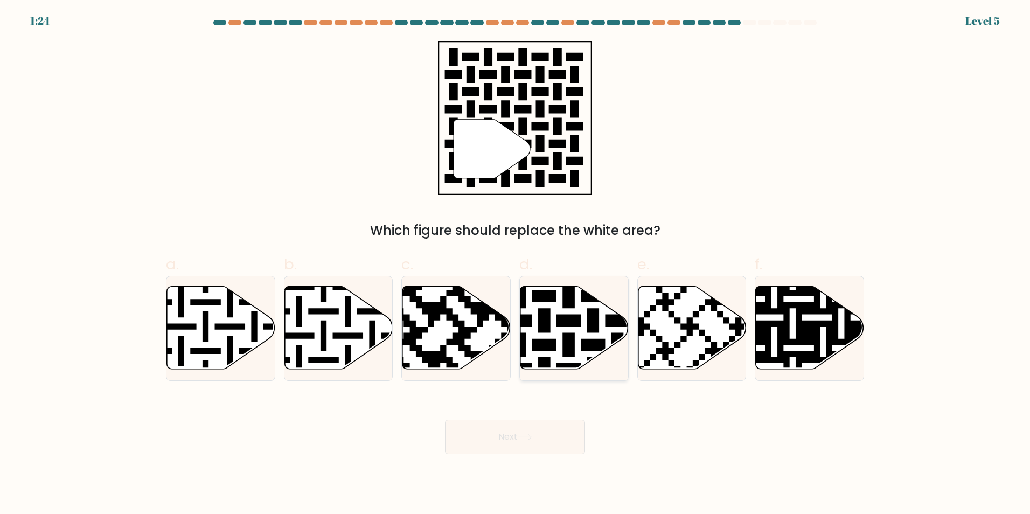
click at [565, 309] on icon at bounding box center [574, 328] width 108 height 85
click at [516, 264] on input "d." at bounding box center [515, 260] width 1 height 7
radio input "true"
click at [517, 439] on button "Next" at bounding box center [515, 437] width 140 height 34
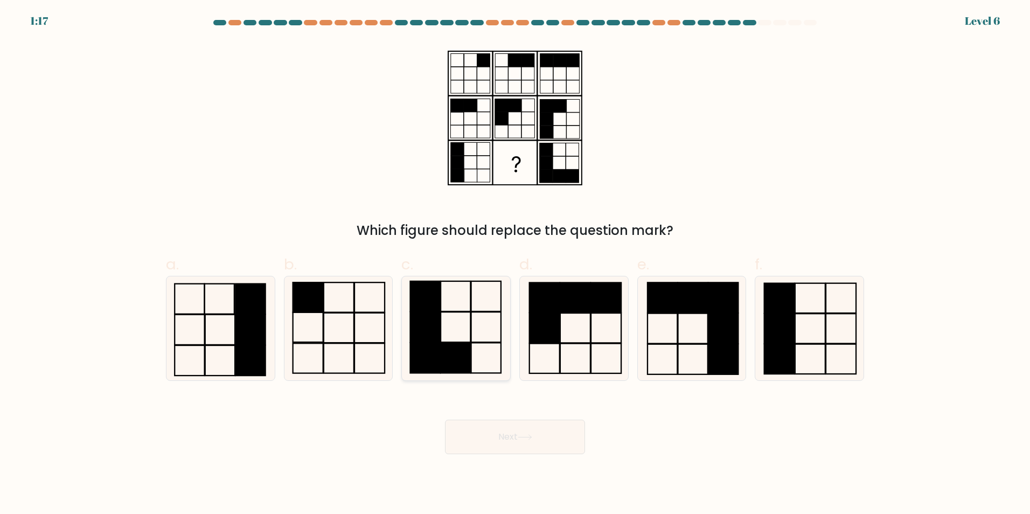
click at [478, 299] on icon at bounding box center [456, 328] width 104 height 104
click at [515, 264] on input "c." at bounding box center [515, 260] width 1 height 7
radio input "true"
click at [518, 432] on button "Next" at bounding box center [515, 437] width 140 height 34
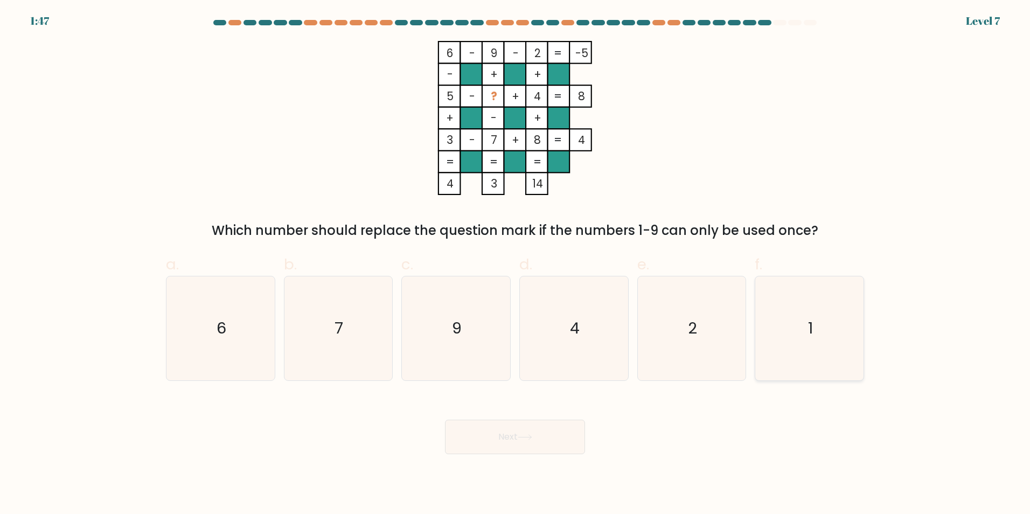
click at [785, 329] on icon "1" at bounding box center [810, 328] width 104 height 104
click at [516, 264] on input "f. 1" at bounding box center [515, 260] width 1 height 7
radio input "true"
click at [523, 442] on button "Next" at bounding box center [515, 437] width 140 height 34
click at [501, 438] on button "Next" at bounding box center [515, 437] width 140 height 34
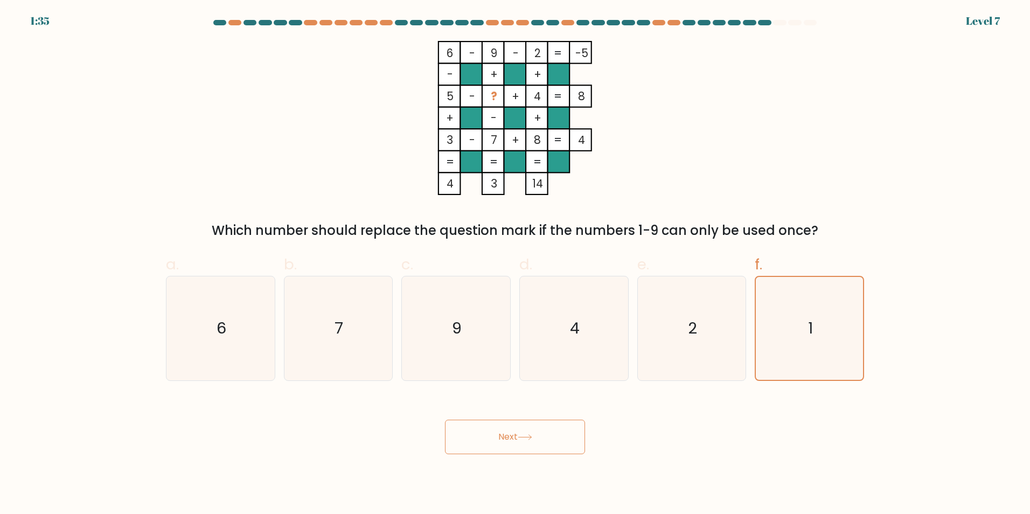
click at [498, 438] on button "Next" at bounding box center [515, 437] width 140 height 34
click at [509, 439] on button "Next" at bounding box center [515, 437] width 140 height 34
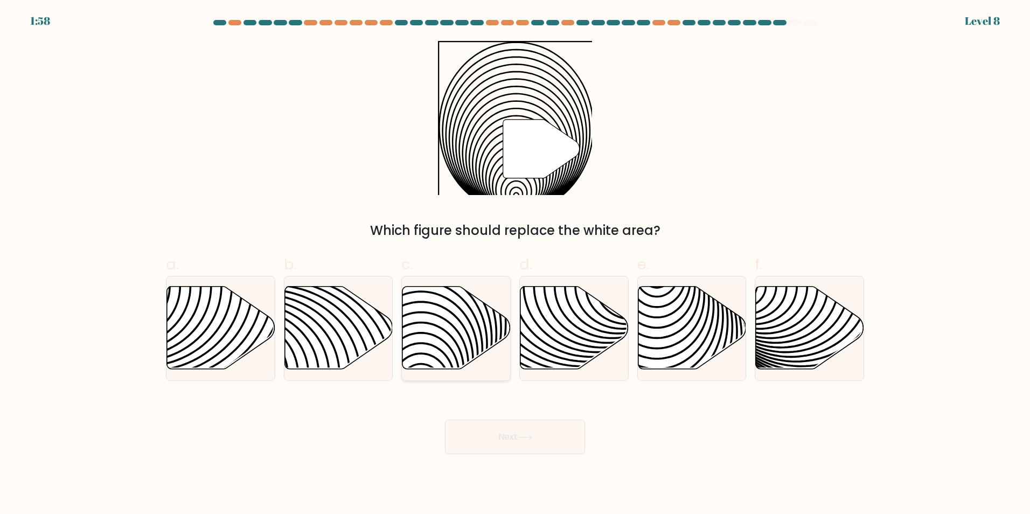
click at [457, 345] on icon at bounding box center [422, 286] width 218 height 218
click at [515, 264] on input "c." at bounding box center [515, 260] width 1 height 7
radio input "true"
click at [508, 434] on button "Next" at bounding box center [515, 437] width 140 height 34
click at [529, 438] on icon at bounding box center [525, 437] width 15 height 6
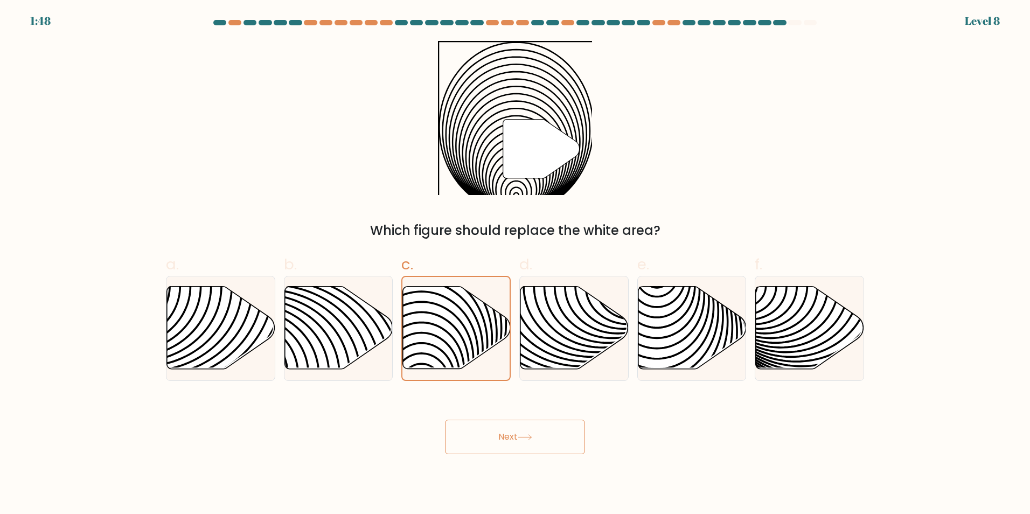
click at [509, 433] on button "Next" at bounding box center [515, 437] width 140 height 34
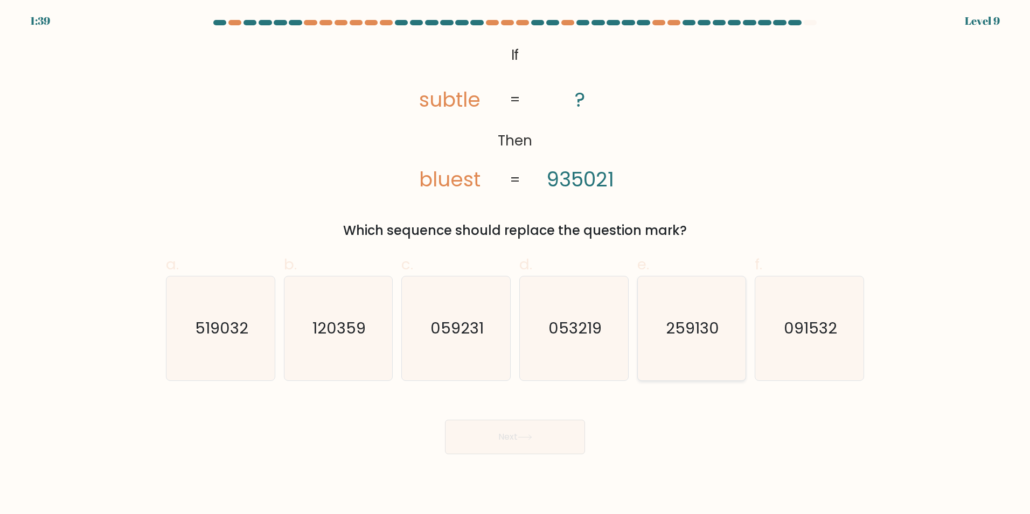
drag, startPoint x: 718, startPoint y: 353, endPoint x: 720, endPoint y: 363, distance: 10.5
click at [720, 363] on icon "259130" at bounding box center [692, 328] width 104 height 104
click at [516, 264] on input "e. 259130" at bounding box center [515, 260] width 1 height 7
radio input "true"
click at [487, 445] on button "Next" at bounding box center [515, 437] width 140 height 34
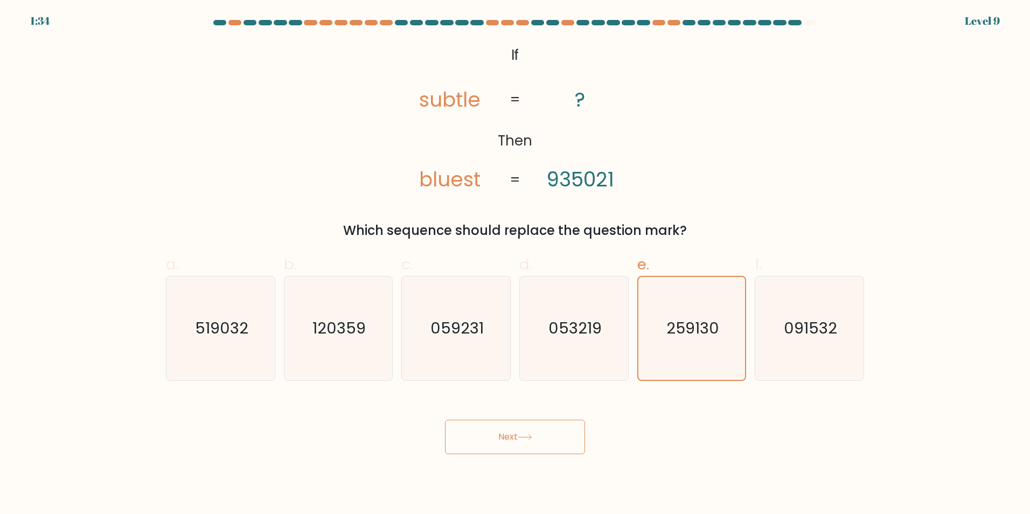
click at [513, 434] on button "Next" at bounding box center [515, 437] width 140 height 34
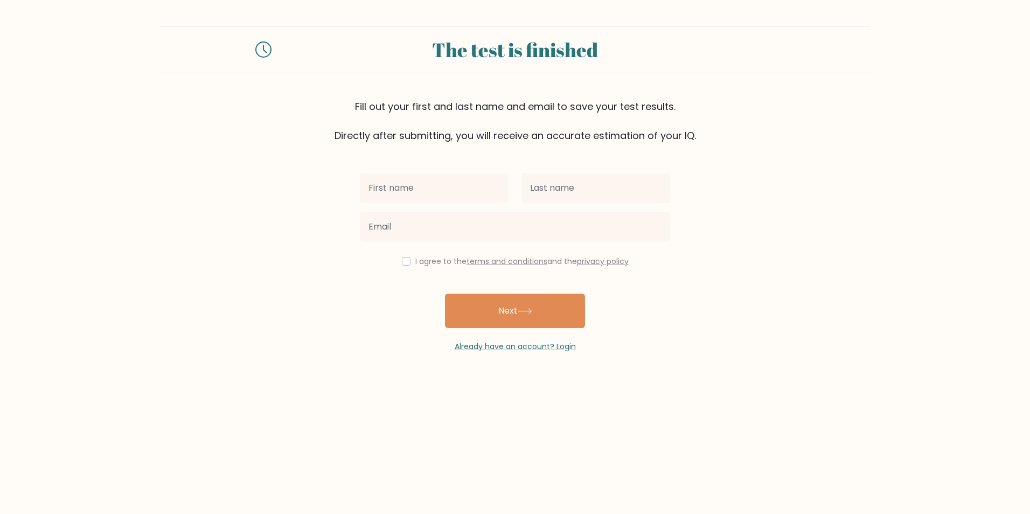
click at [444, 187] on input "text" at bounding box center [434, 188] width 149 height 30
click at [563, 184] on input "text" at bounding box center [596, 188] width 149 height 30
click at [399, 193] on input "Meka" at bounding box center [434, 188] width 149 height 30
type input "[PERSON_NAME]"
type input "Condez"
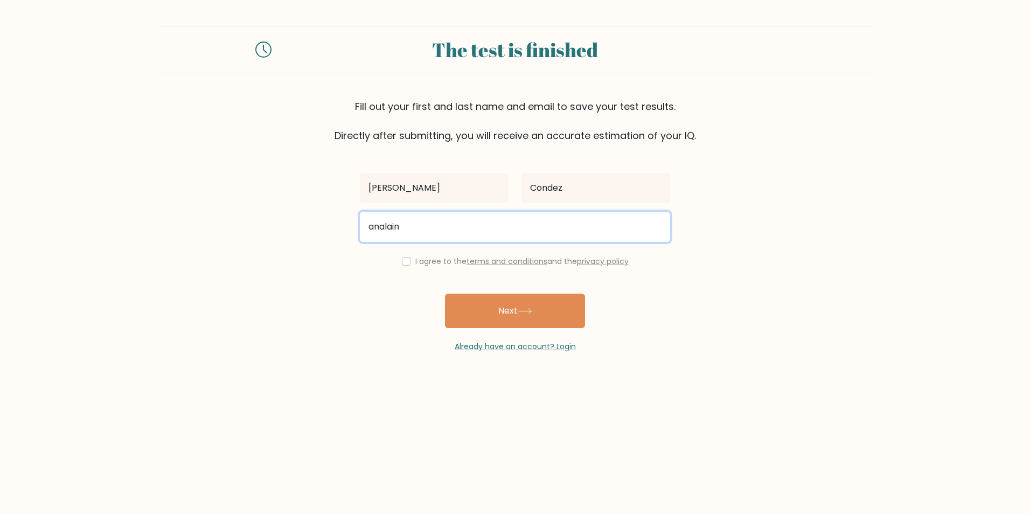
type input "[EMAIL_ADDRESS][DOMAIN_NAME]"
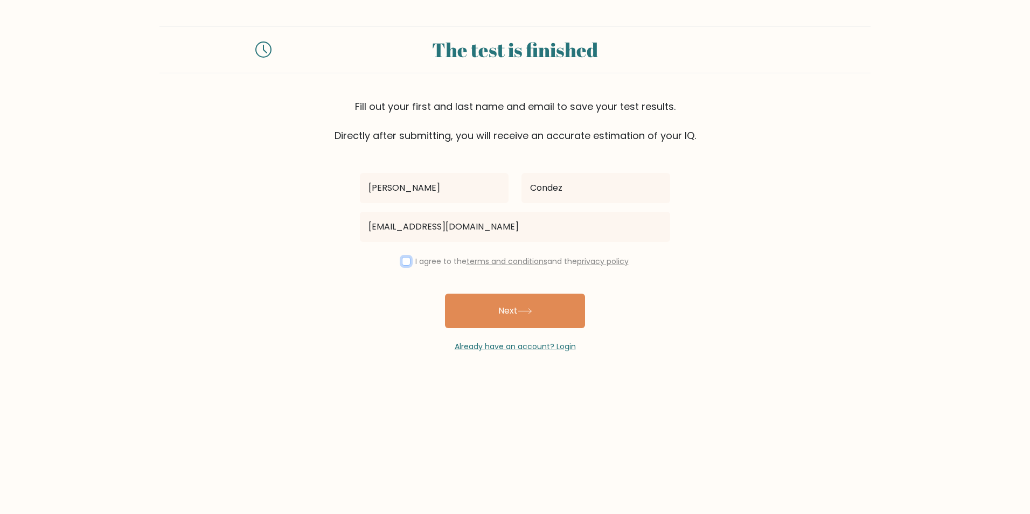
click at [403, 259] on input "checkbox" at bounding box center [406, 261] width 9 height 9
checkbox input "true"
click at [495, 309] on button "Next" at bounding box center [515, 311] width 140 height 34
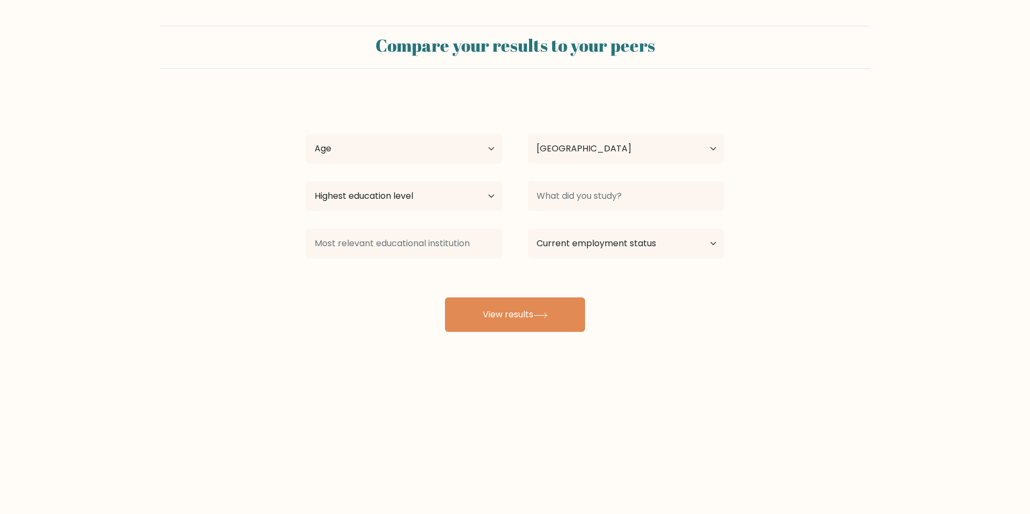
select select "PH"
click at [517, 320] on button "View results" at bounding box center [515, 314] width 140 height 34
click at [496, 151] on select "Age Under [DEMOGRAPHIC_DATA] [DEMOGRAPHIC_DATA] [DEMOGRAPHIC_DATA] [DEMOGRAPHIC…" at bounding box center [404, 149] width 196 height 30
select select "25_34"
click at [306, 134] on select "Age Under [DEMOGRAPHIC_DATA] [DEMOGRAPHIC_DATA] [DEMOGRAPHIC_DATA] [DEMOGRAPHIC…" at bounding box center [404, 149] width 196 height 30
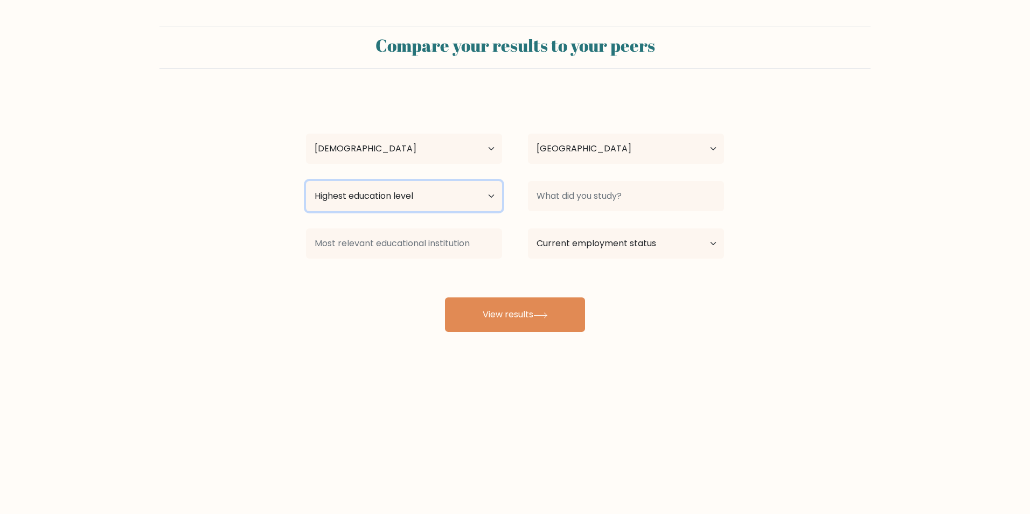
click at [449, 198] on select "Highest education level No schooling Primary Lower Secondary Upper Secondary Oc…" at bounding box center [404, 196] width 196 height 30
select select "upper_secondary"
click at [306, 181] on select "Highest education level No schooling Primary Lower Secondary Upper Secondary Oc…" at bounding box center [404, 196] width 196 height 30
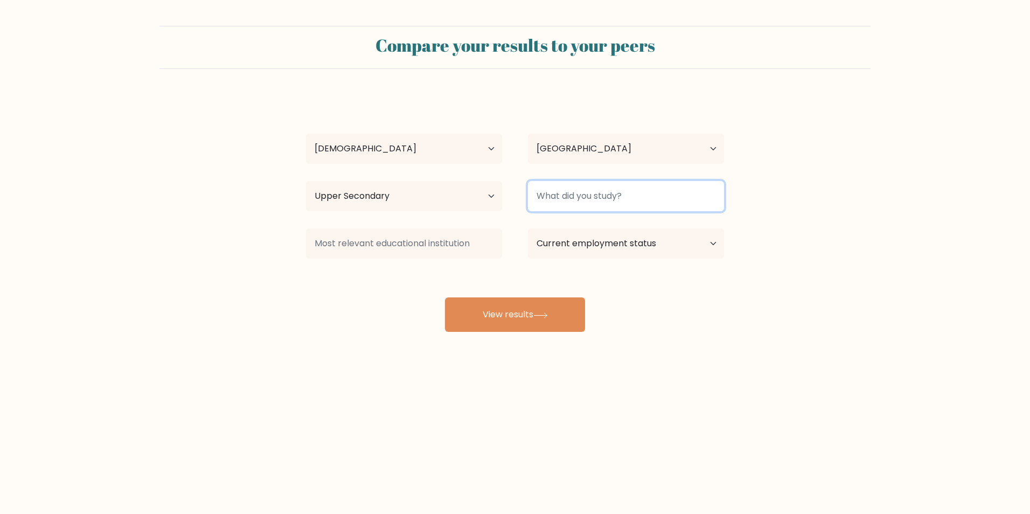
click at [679, 206] on input at bounding box center [626, 196] width 196 height 30
type input "E"
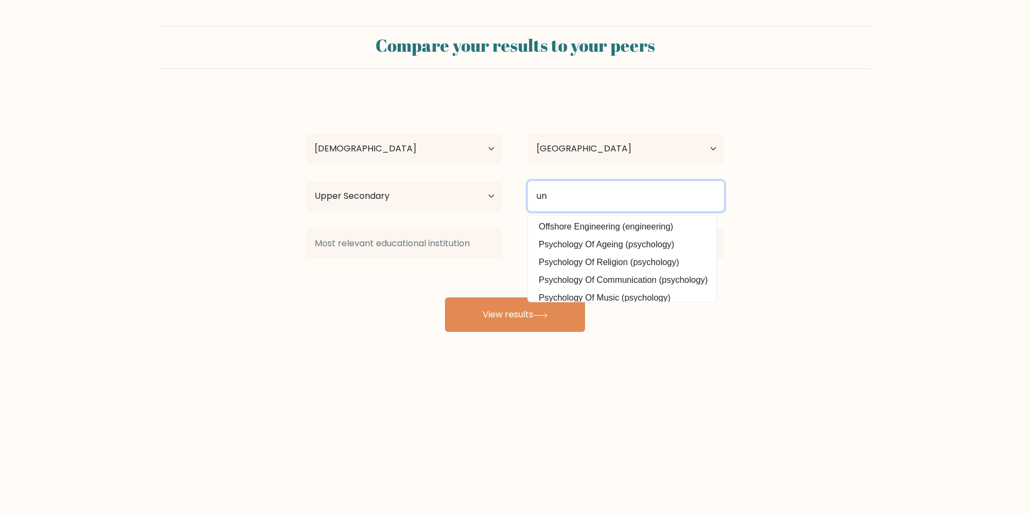
type input "u"
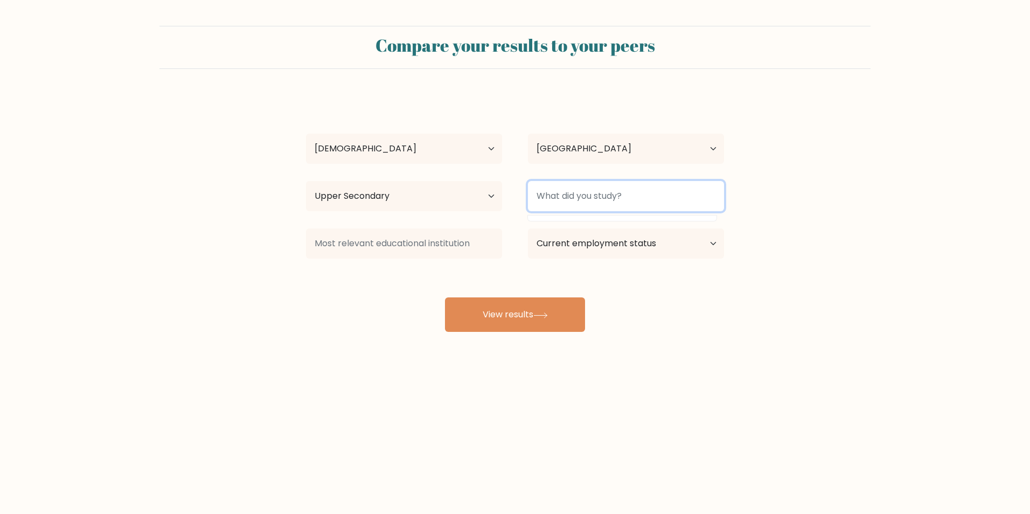
click at [687, 202] on input at bounding box center [626, 196] width 196 height 30
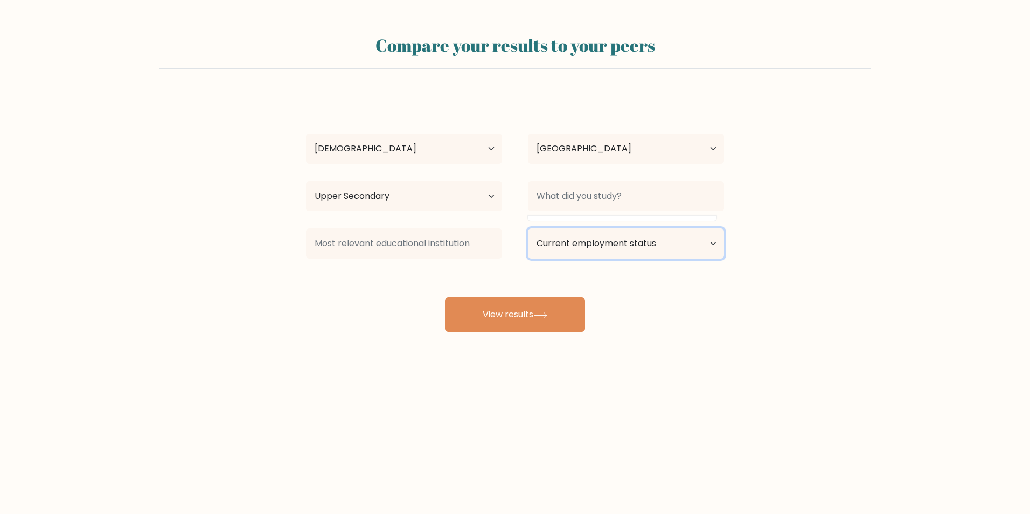
click at [710, 245] on select "Current employment status Employed Student Retired Other / prefer not to answer" at bounding box center [626, 243] width 196 height 30
select select "other"
click at [528, 228] on select "Current employment status Employed Student Retired Other / prefer not to answer" at bounding box center [626, 243] width 196 height 30
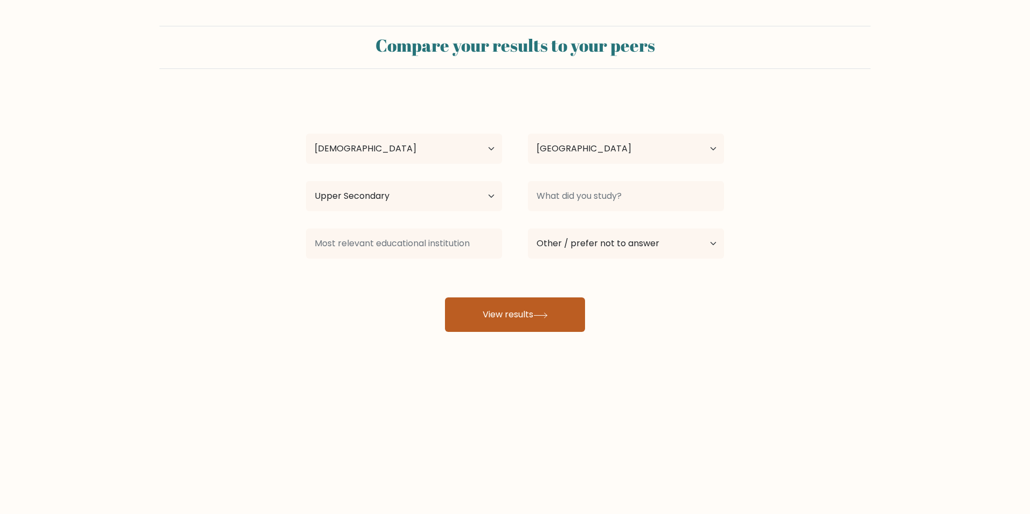
click at [523, 313] on button "View results" at bounding box center [515, 314] width 140 height 34
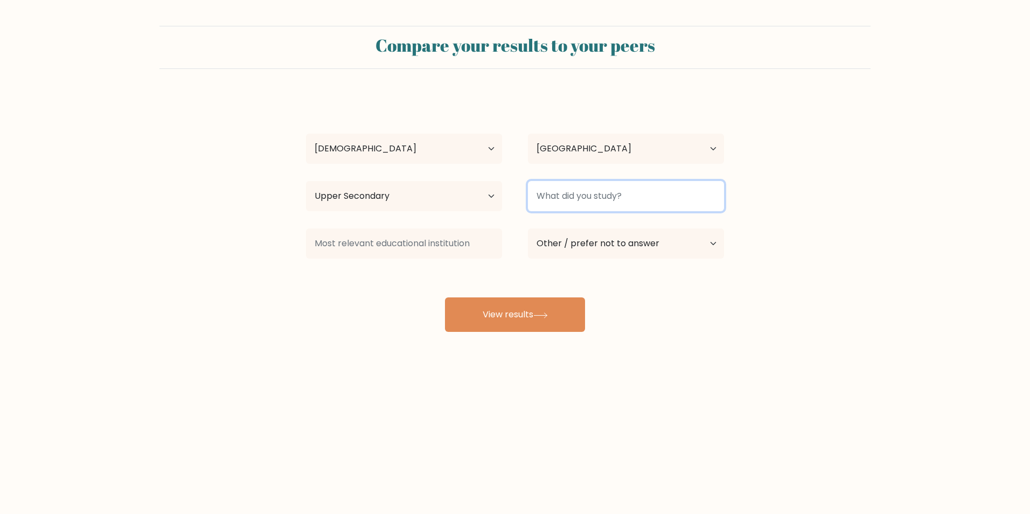
click at [676, 202] on input at bounding box center [626, 196] width 196 height 30
type input "e"
type input "undergraduate"
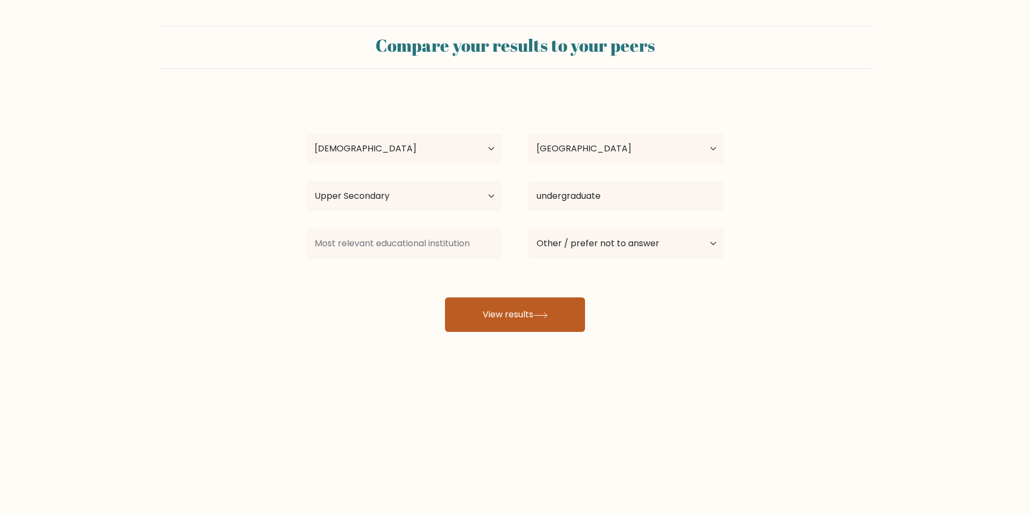
click at [490, 308] on button "View results" at bounding box center [515, 314] width 140 height 34
click at [210, 433] on body "Compare your results to your peers Meka Joanna Condez Age Under 18 years old 18…" at bounding box center [515, 257] width 1030 height 514
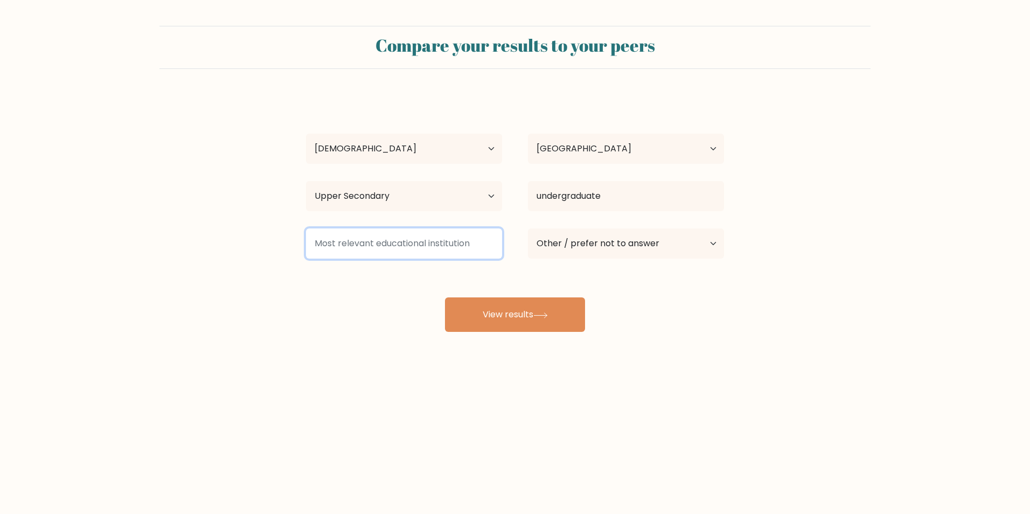
click at [458, 240] on input at bounding box center [404, 243] width 196 height 30
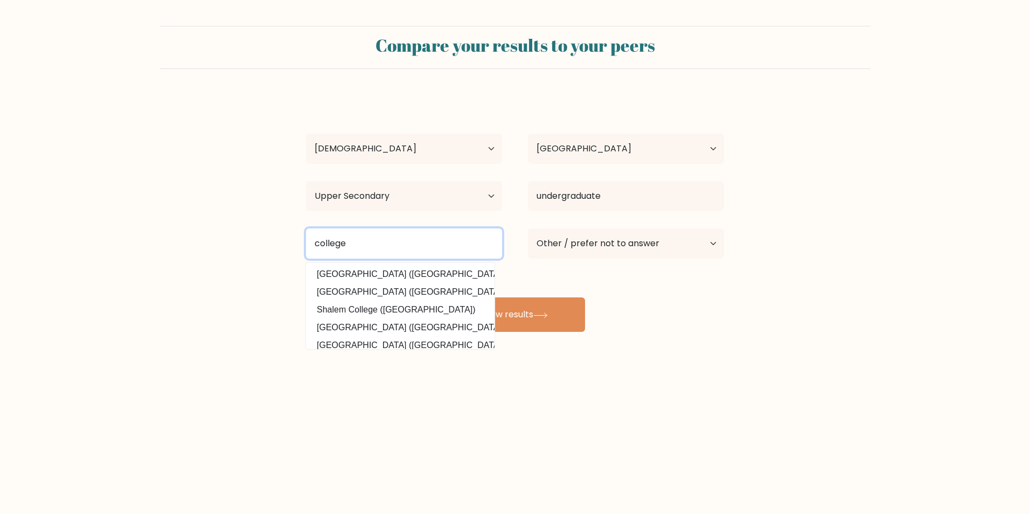
type input "college"
click at [557, 362] on div "Compare your results to your peers Meka Joanna Condez Age Under 18 years old 18…" at bounding box center [515, 204] width 1030 height 408
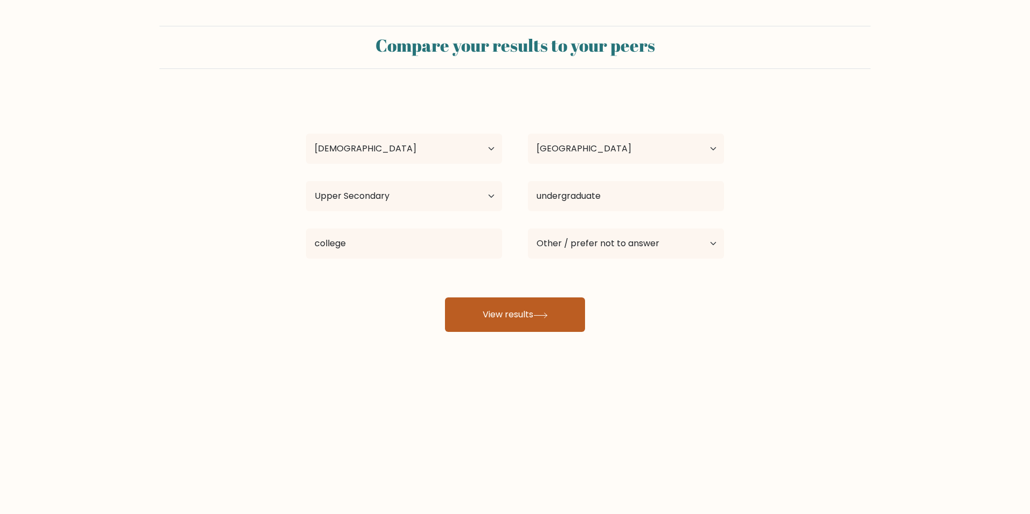
click at [495, 309] on button "View results" at bounding box center [515, 314] width 140 height 34
